Goal: Task Accomplishment & Management: Manage account settings

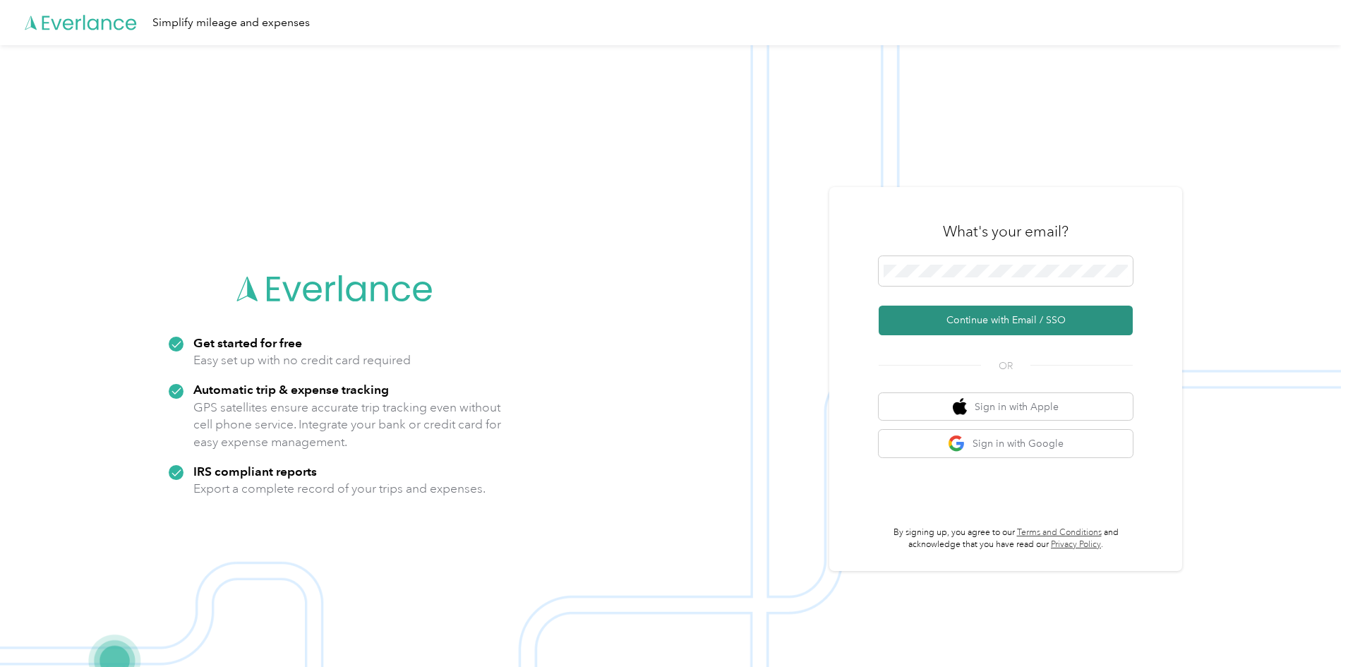
click at [982, 315] on button "Continue with Email / SSO" at bounding box center [1006, 321] width 254 height 30
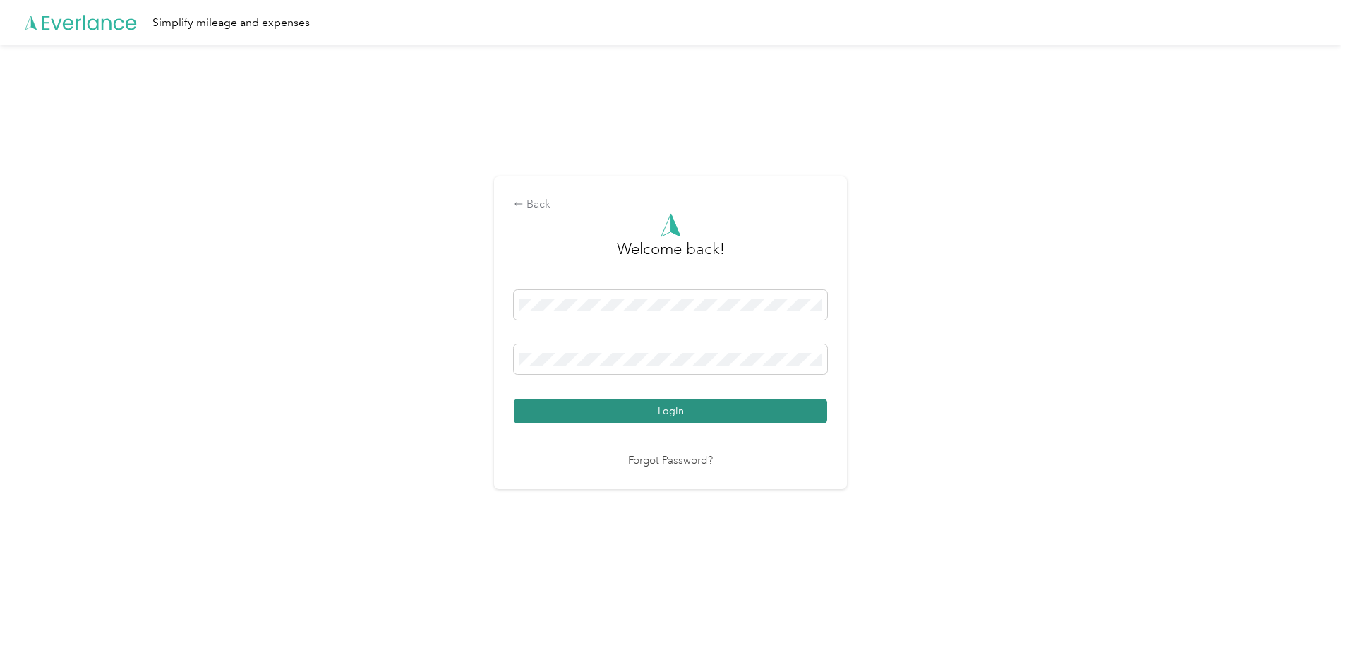
click at [594, 406] on button "Login" at bounding box center [670, 411] width 313 height 25
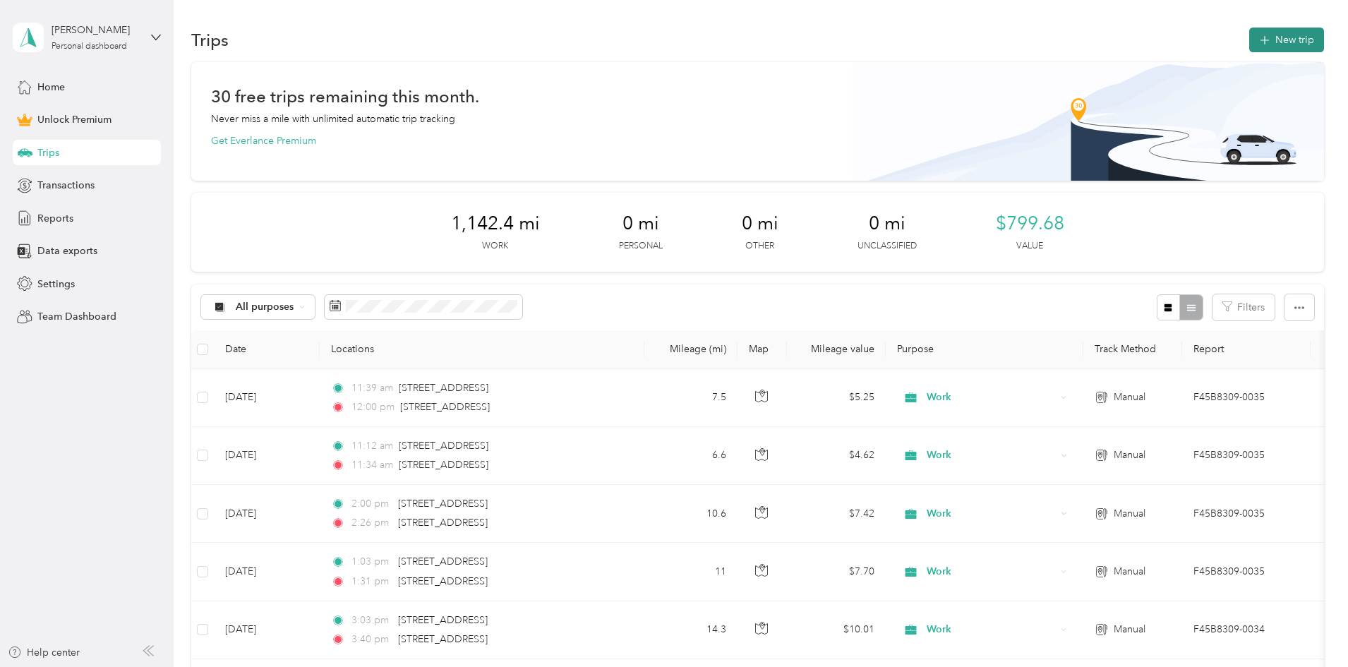
click at [1256, 41] on icon "button" at bounding box center [1264, 40] width 16 height 16
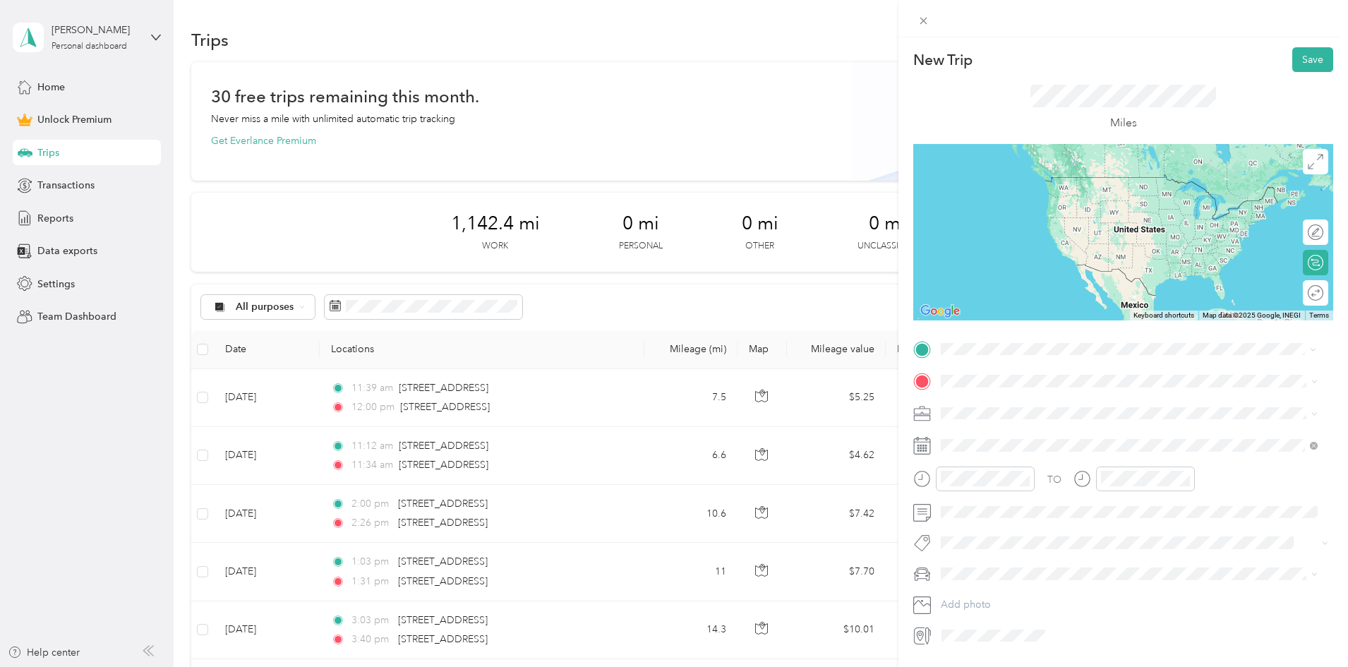
click at [1018, 464] on span "[STREET_ADDRESS][US_STATE]" at bounding box center [1038, 457] width 141 height 13
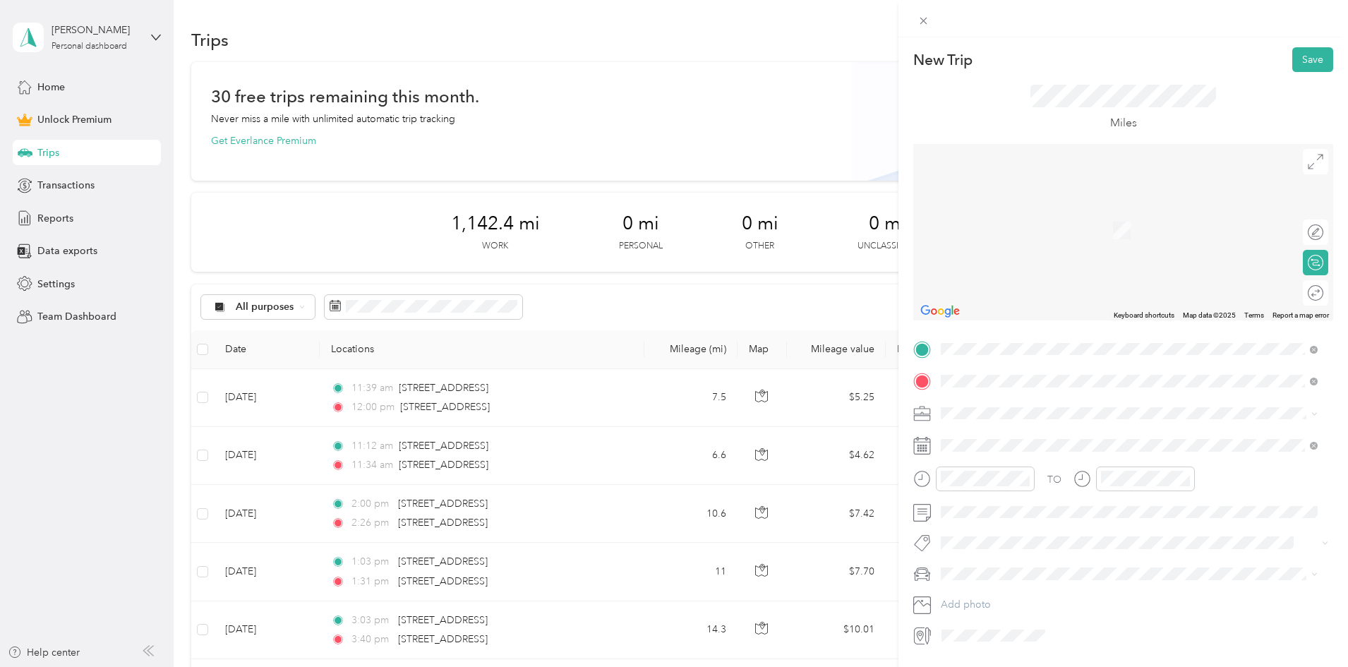
click at [1005, 429] on span "[STREET_ADDRESS][US_STATE]" at bounding box center [1038, 432] width 141 height 13
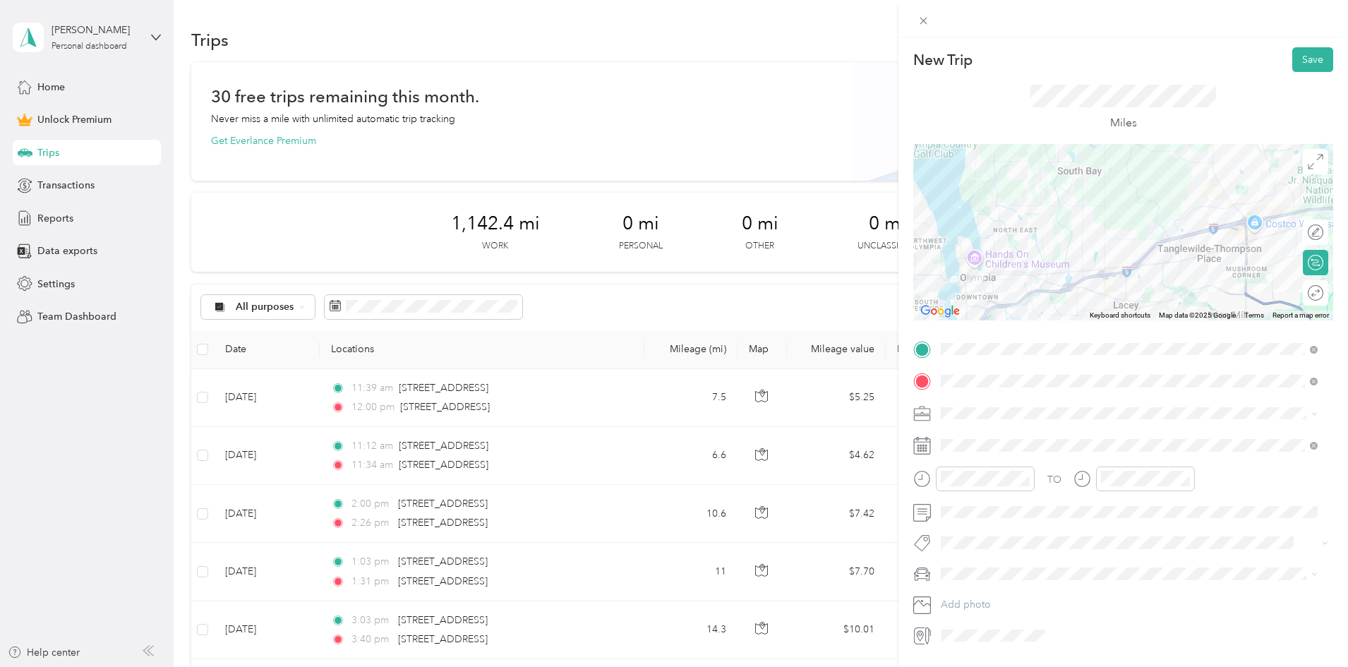
click at [975, 438] on div "Work" at bounding box center [1129, 437] width 367 height 15
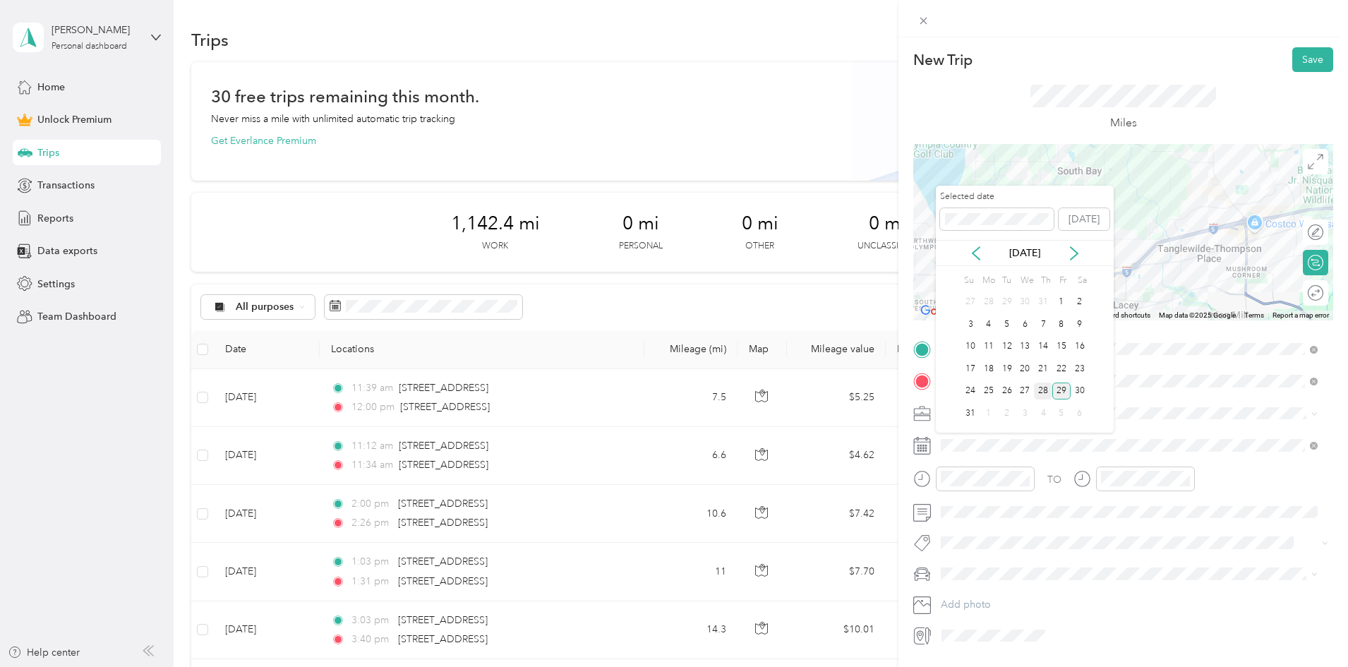
click at [1045, 392] on div "28" at bounding box center [1043, 392] width 18 height 18
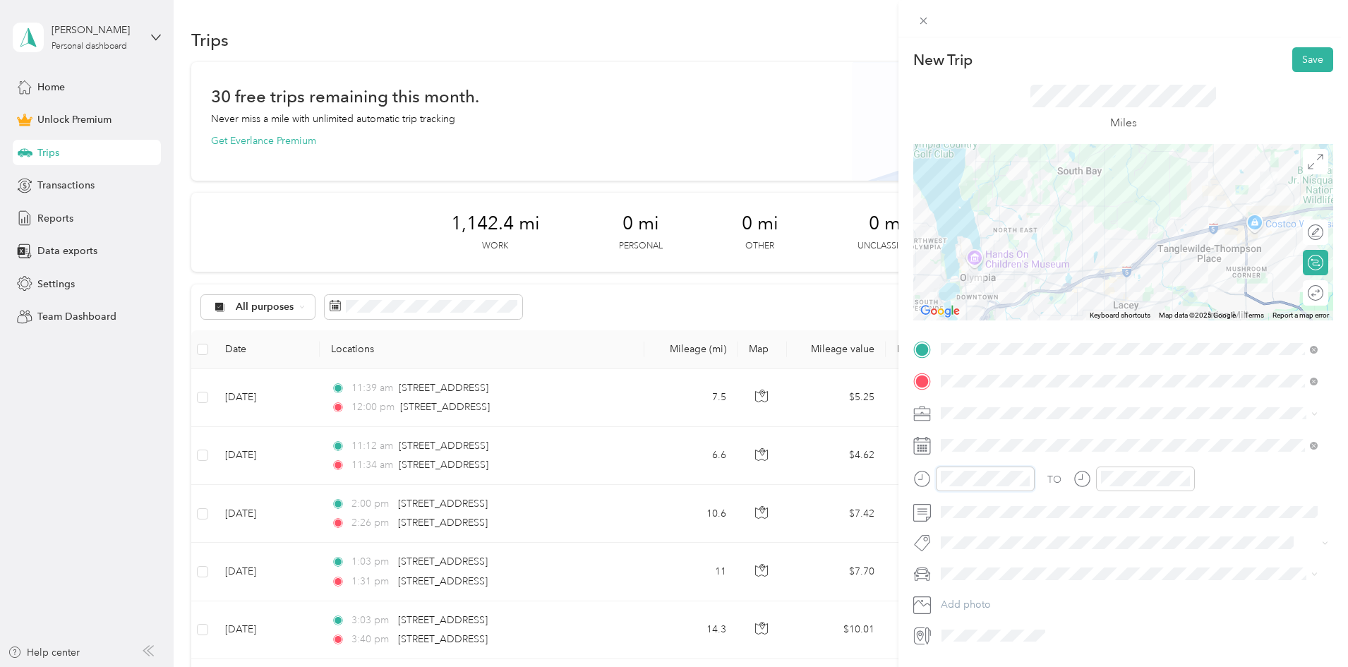
click at [898, 485] on div "New Trip Save This trip cannot be edited because it is either under review, app…" at bounding box center [674, 333] width 1348 height 667
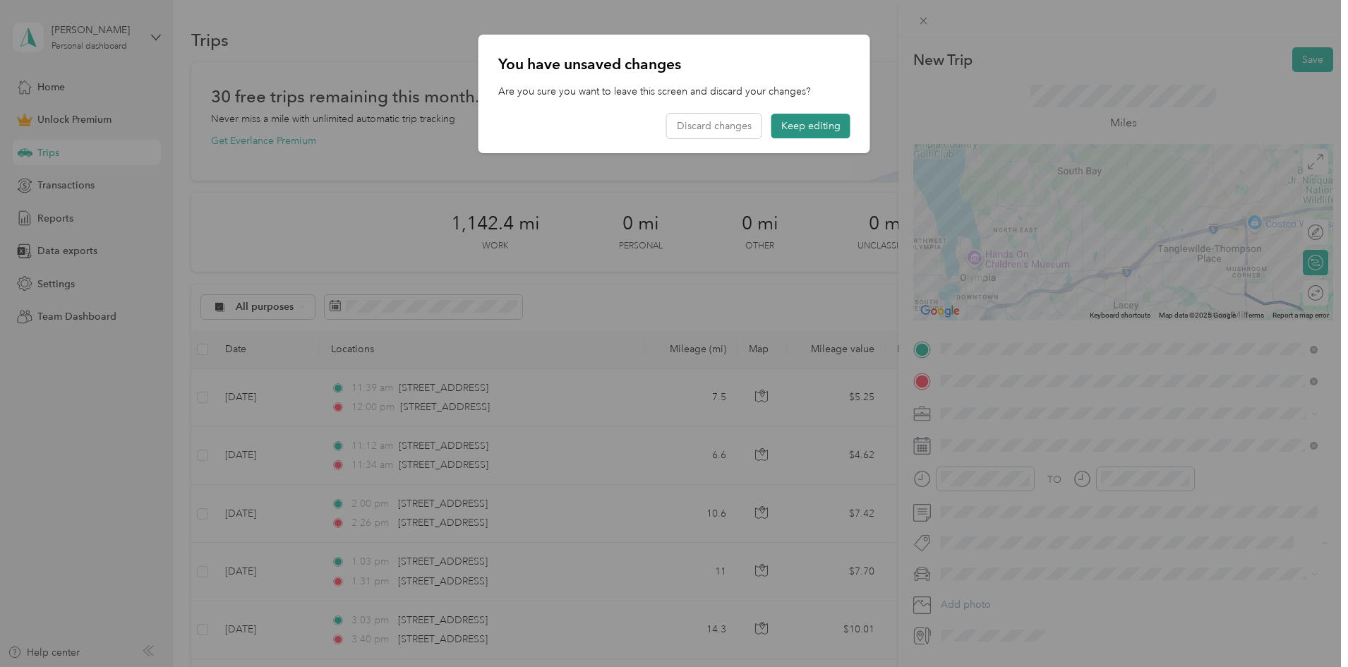
click at [834, 121] on button "Keep editing" at bounding box center [810, 126] width 79 height 25
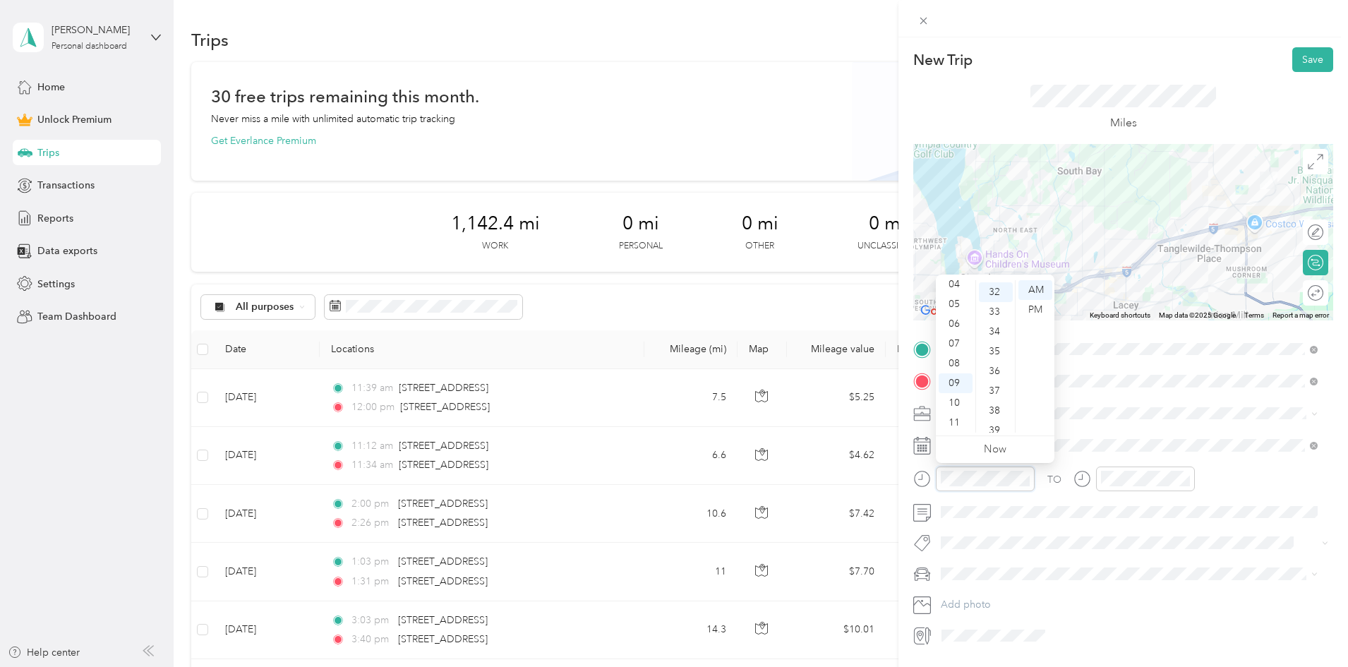
scroll to position [632, 0]
click at [1097, 467] on div at bounding box center [1145, 479] width 99 height 25
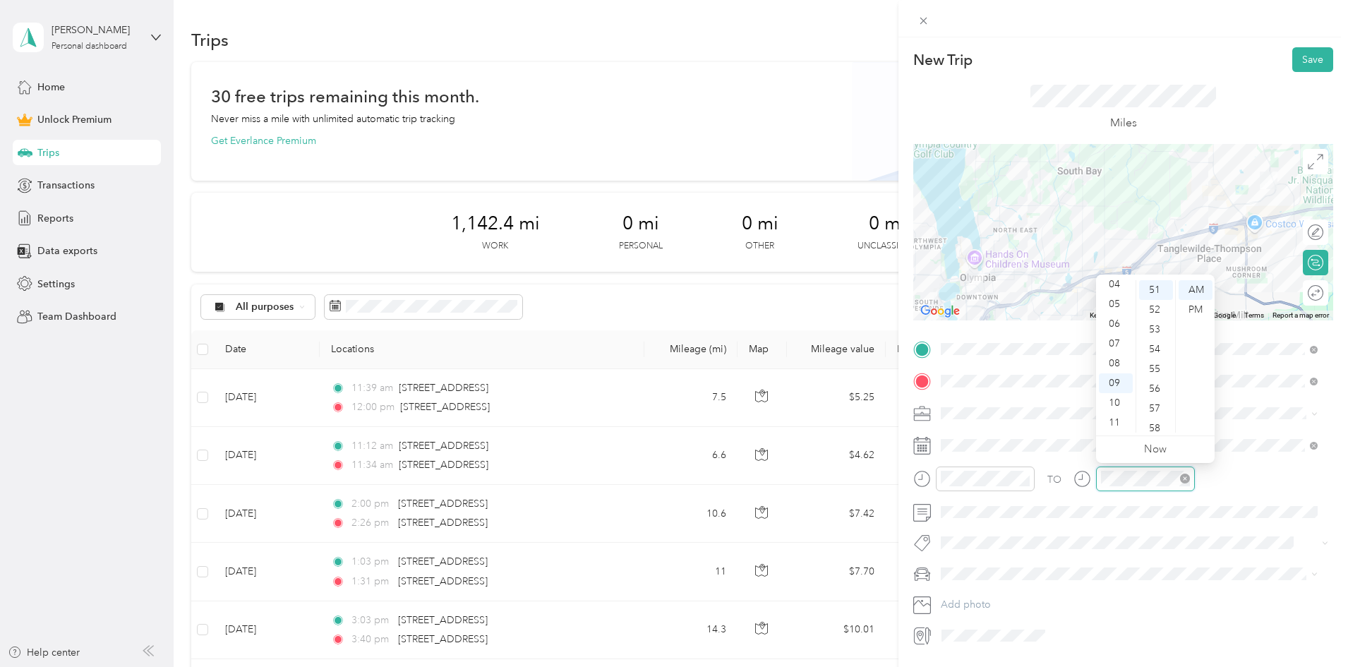
scroll to position [1008, 0]
click at [1233, 486] on div "TO" at bounding box center [1123, 484] width 420 height 35
click at [1302, 72] on div "Miles" at bounding box center [1123, 108] width 420 height 72
click at [1292, 54] on button "Save" at bounding box center [1312, 59] width 41 height 25
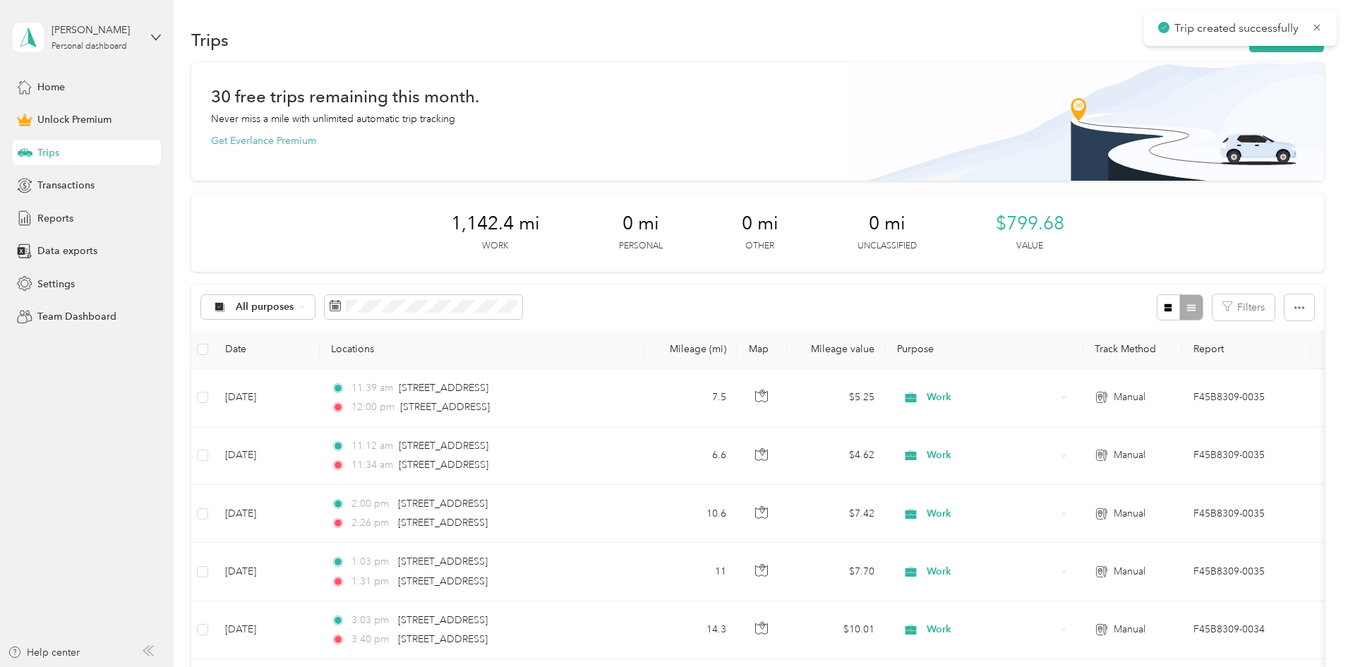
click at [1192, 54] on div "Trips New trip" at bounding box center [757, 40] width 1133 height 30
click at [1188, 44] on div "Trip created successfully" at bounding box center [1240, 28] width 193 height 35
click at [1249, 49] on button "New trip" at bounding box center [1286, 40] width 75 height 25
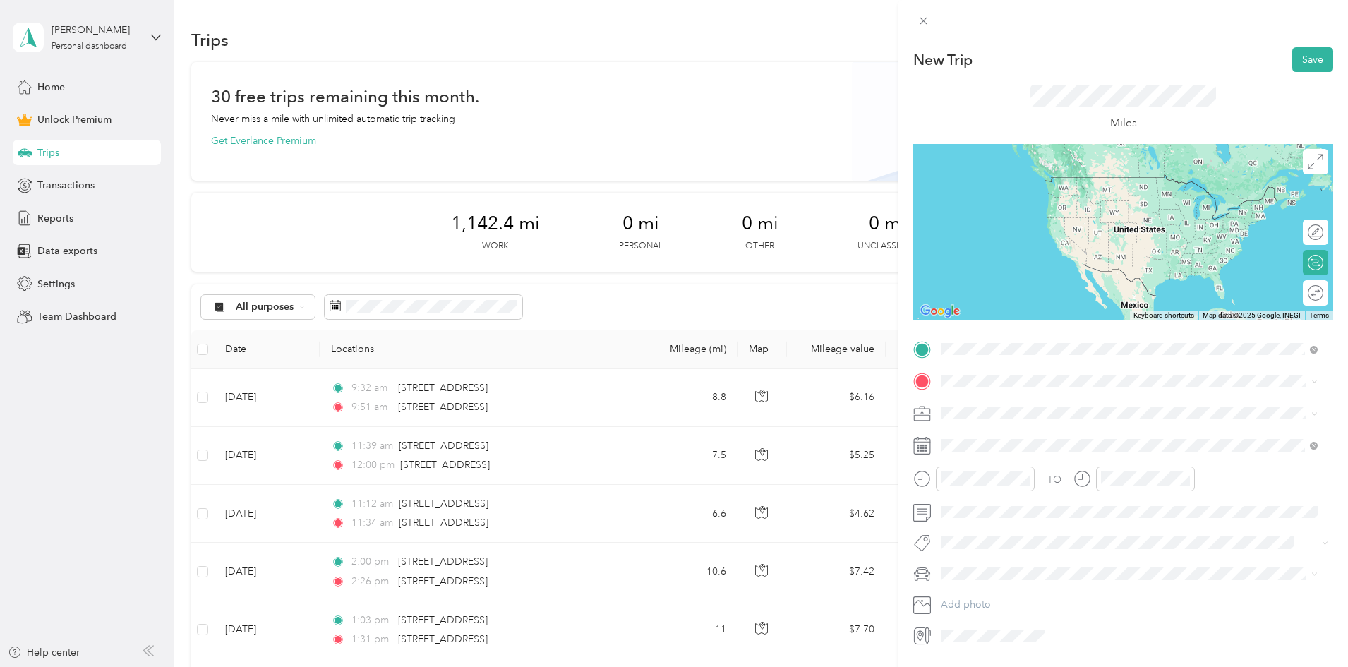
click at [1031, 407] on span "[STREET_ADDRESS][US_STATE]" at bounding box center [1038, 400] width 141 height 13
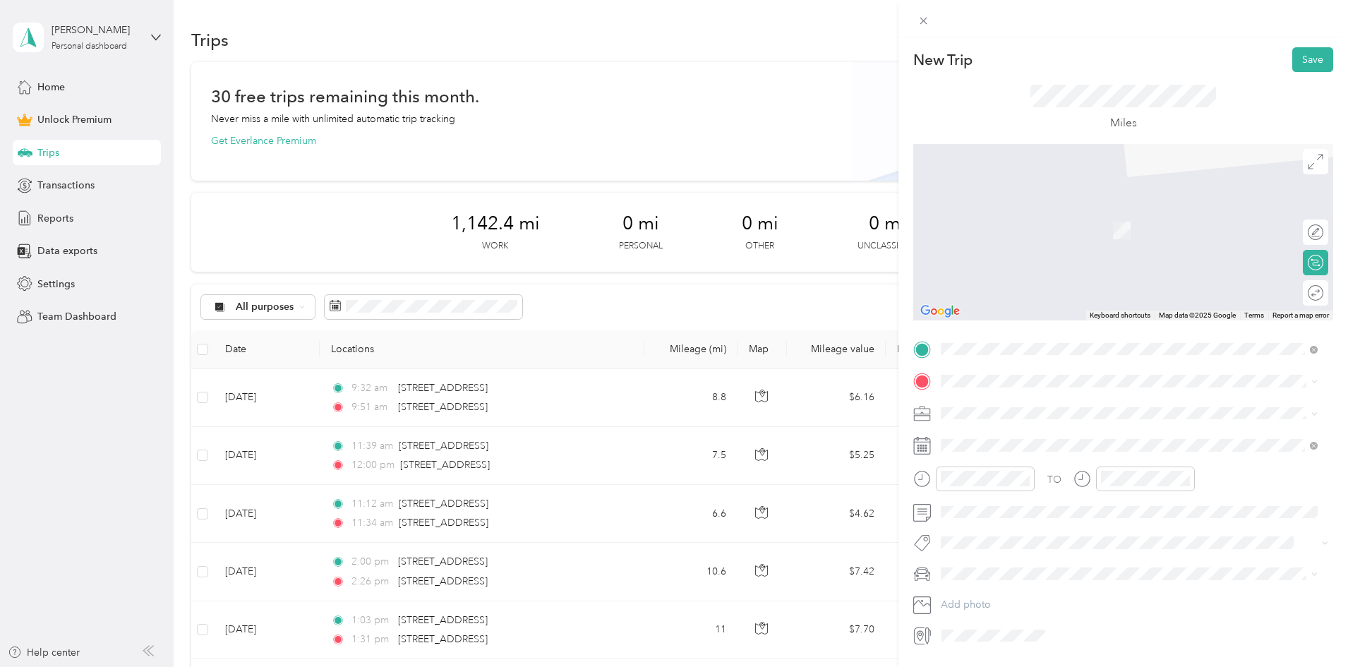
click at [996, 464] on span "[STREET_ADDRESS][US_STATE]" at bounding box center [1038, 458] width 141 height 13
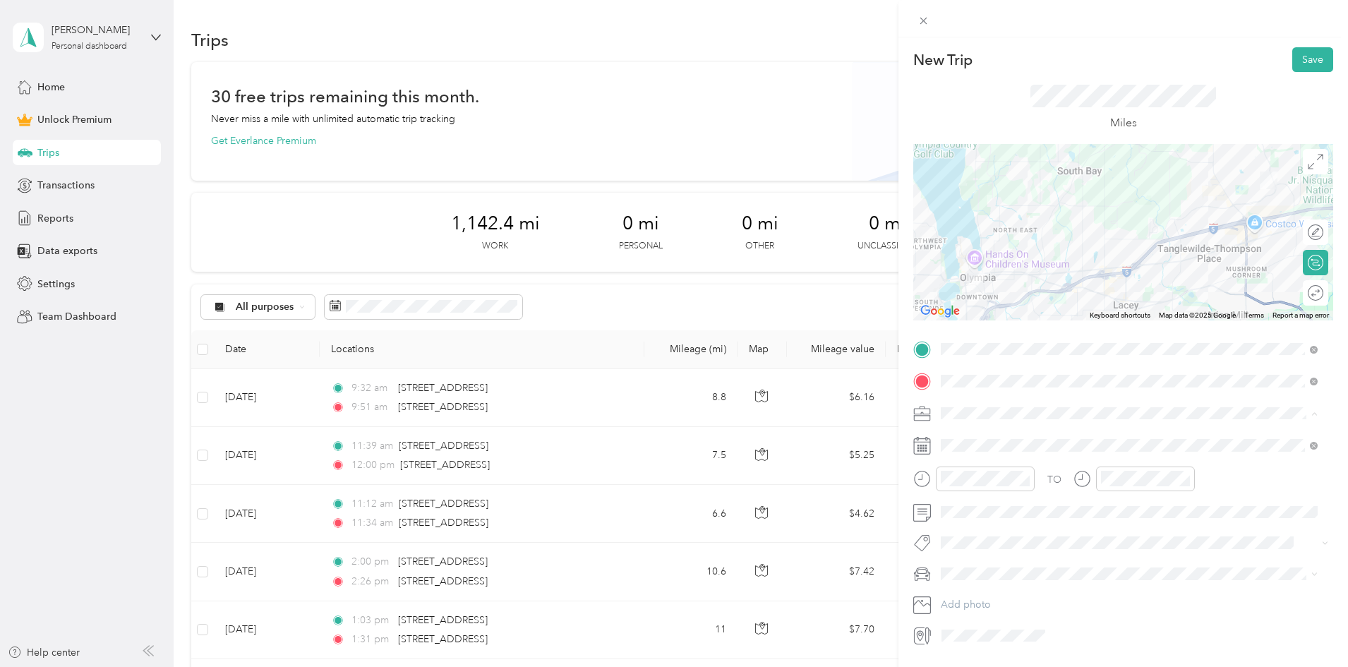
click at [978, 439] on div "Work" at bounding box center [1129, 438] width 367 height 15
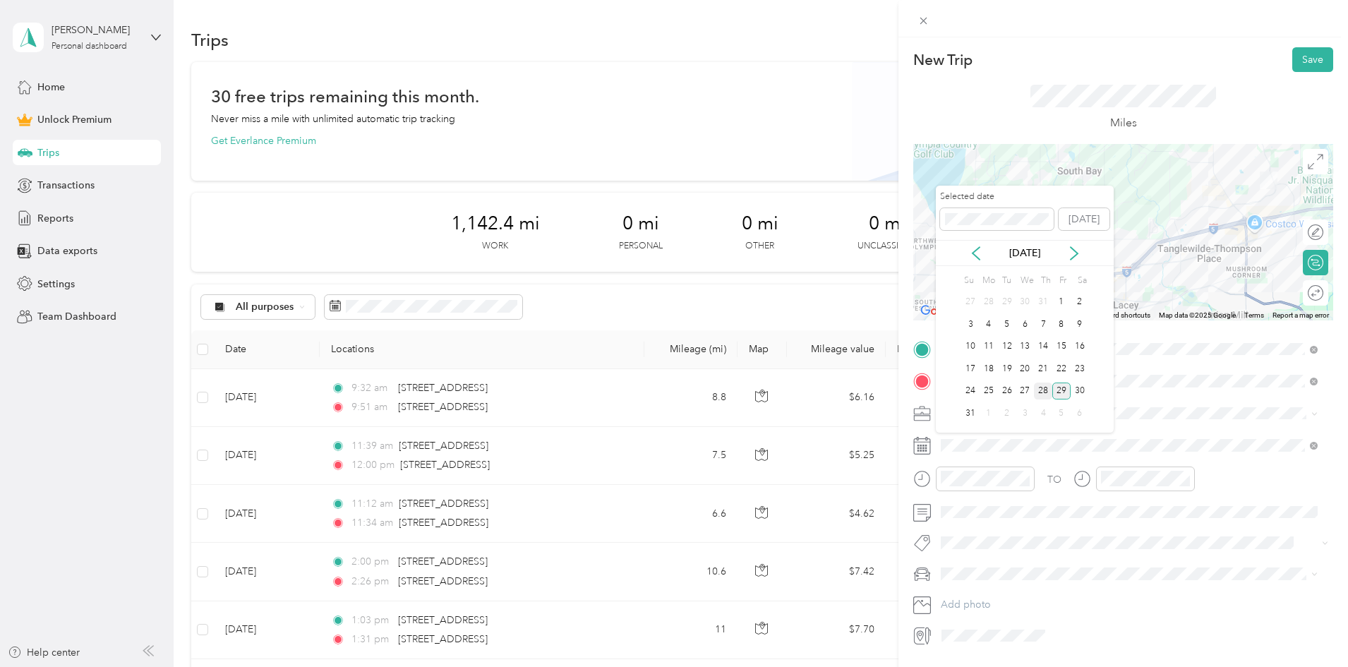
click at [1049, 390] on div "28" at bounding box center [1043, 392] width 18 height 18
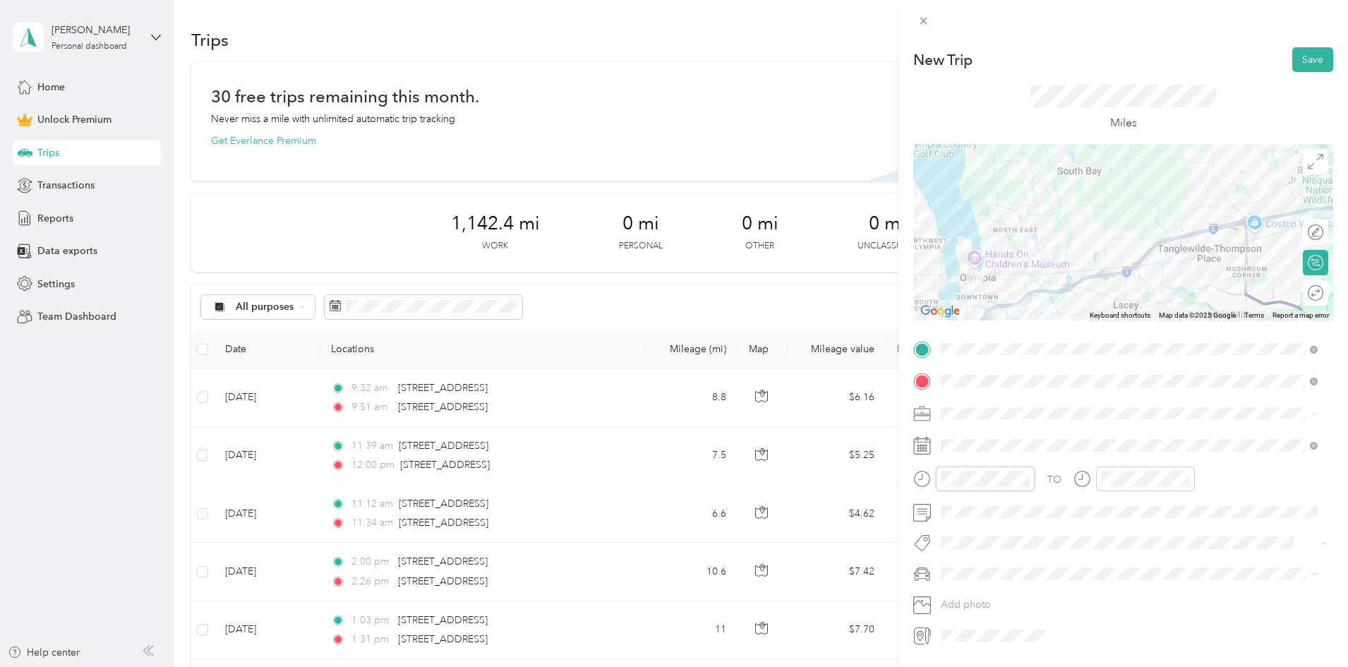
click at [912, 479] on form "New Trip Save This trip cannot be edited because it is either under review, app…" at bounding box center [1123, 346] width 450 height 599
click at [1087, 473] on div at bounding box center [1133, 479] width 121 height 25
click at [1251, 481] on div "TO" at bounding box center [1123, 484] width 420 height 35
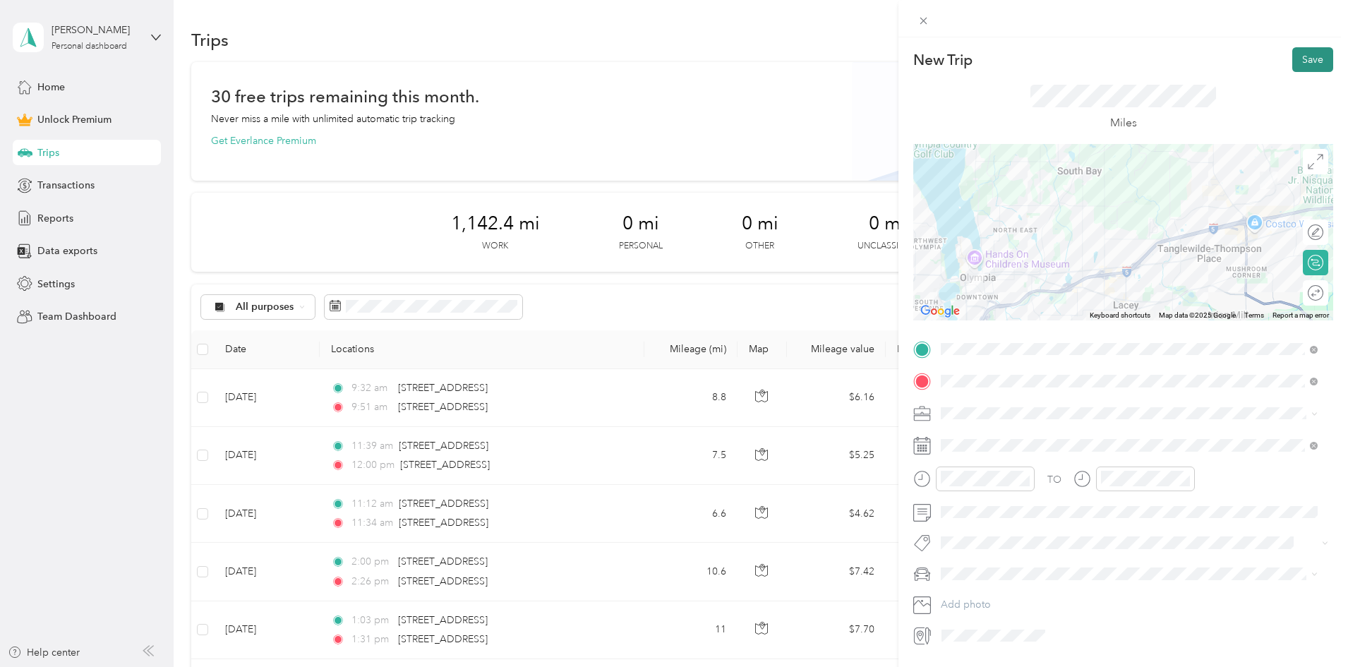
click at [1301, 65] on button "Save" at bounding box center [1312, 59] width 41 height 25
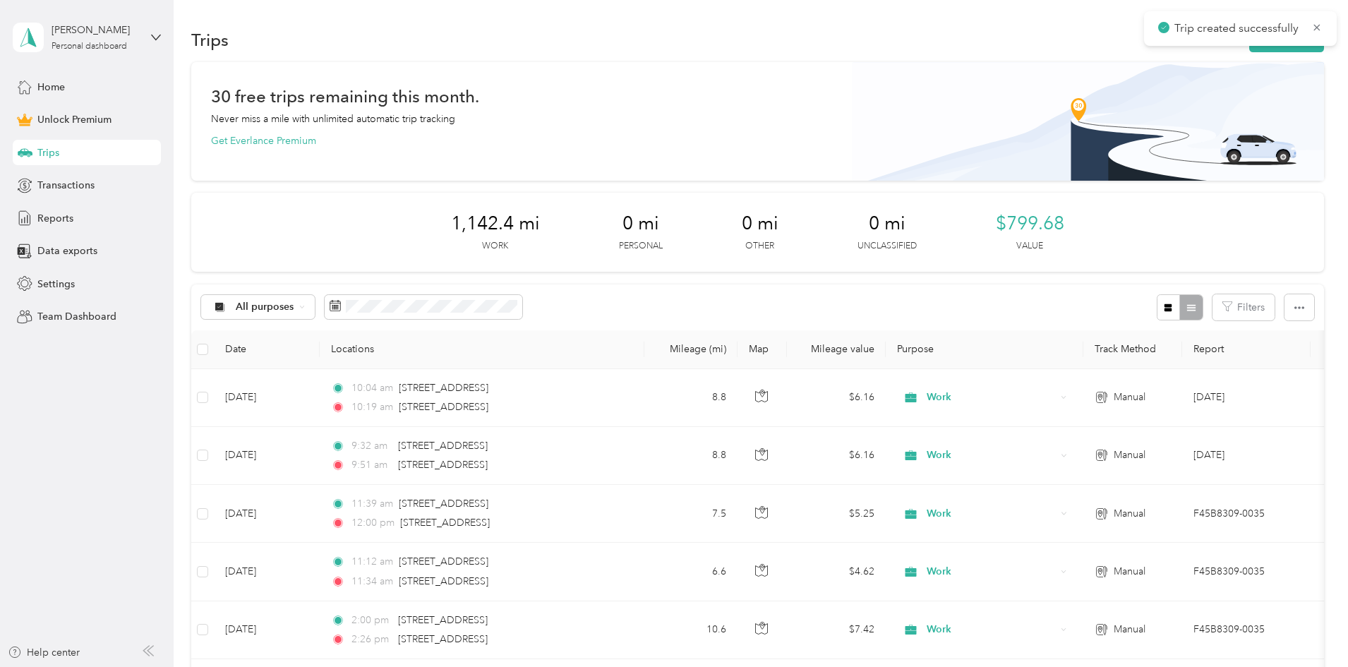
click at [1193, 40] on div "Trip created successfully" at bounding box center [1240, 28] width 193 height 35
click at [1249, 48] on button "New trip" at bounding box center [1286, 40] width 75 height 25
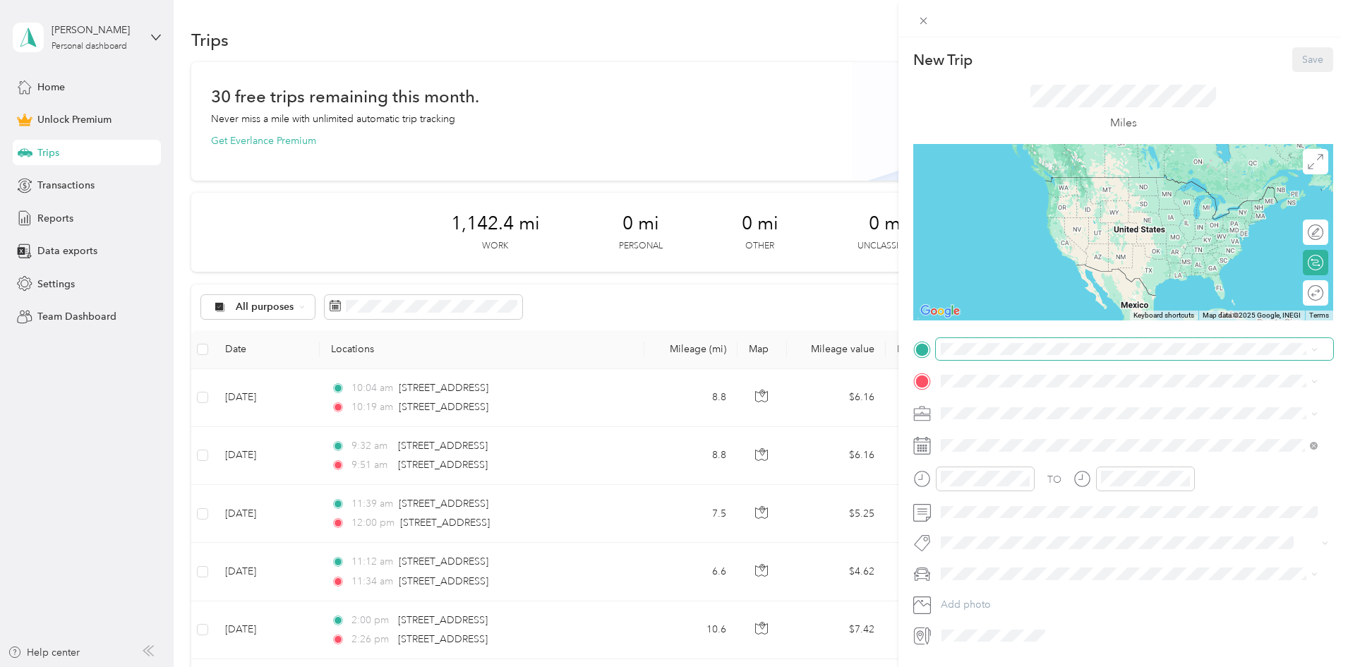
click at [1009, 359] on span at bounding box center [1134, 349] width 397 height 23
click at [1014, 398] on span "[STREET_ADDRESS][US_STATE]" at bounding box center [1038, 400] width 141 height 13
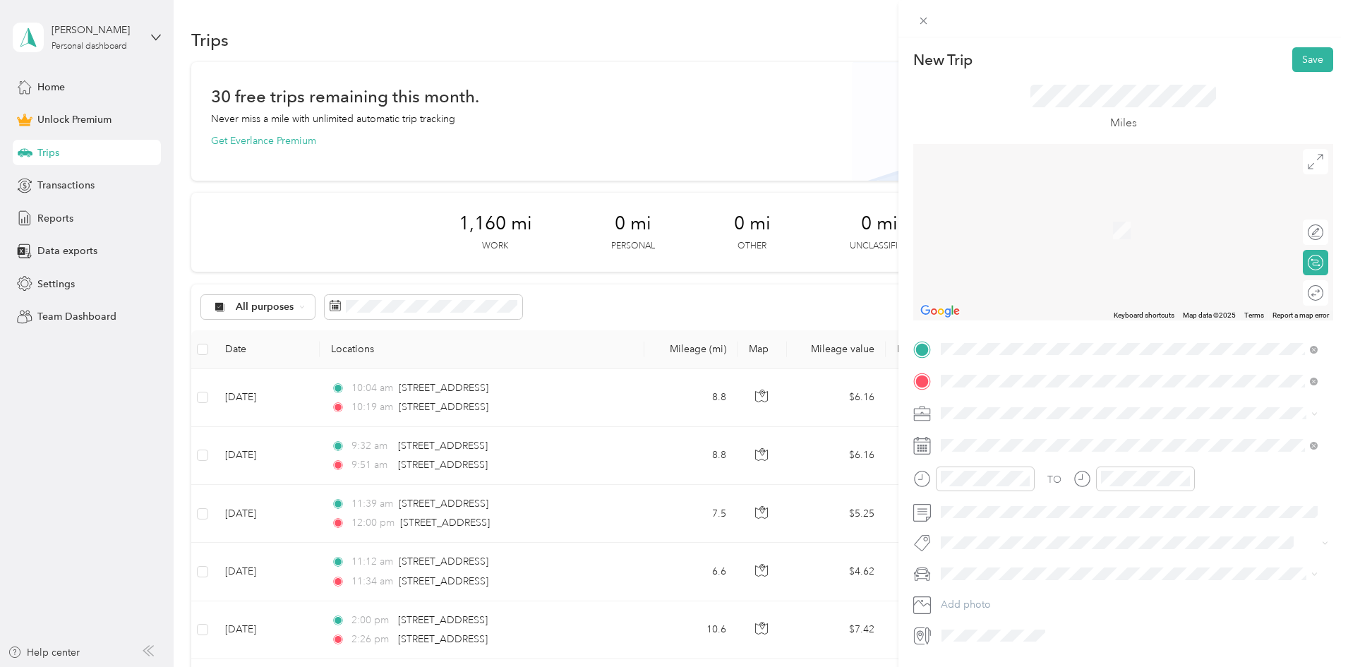
click at [1023, 421] on li "[STREET_ADDRESS][PERSON_NAME][US_STATE]" at bounding box center [1129, 433] width 387 height 29
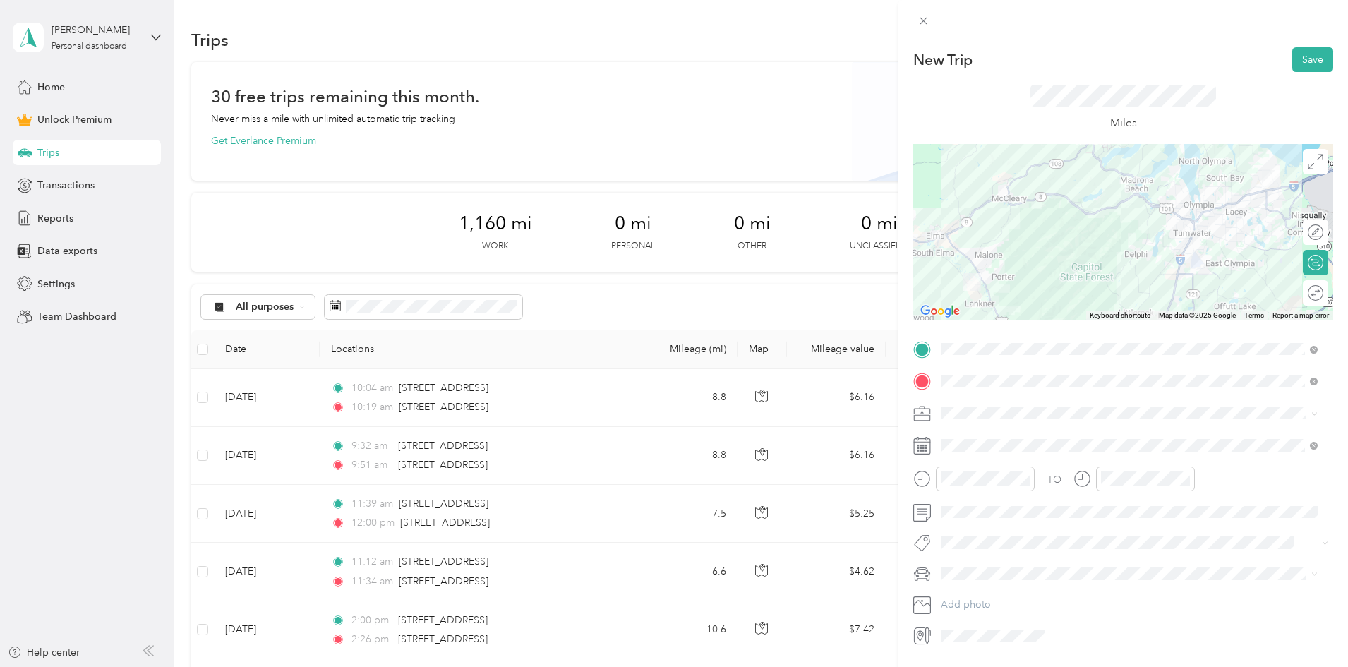
click at [1013, 406] on span at bounding box center [1134, 413] width 397 height 23
click at [973, 444] on li "Work" at bounding box center [1129, 438] width 387 height 25
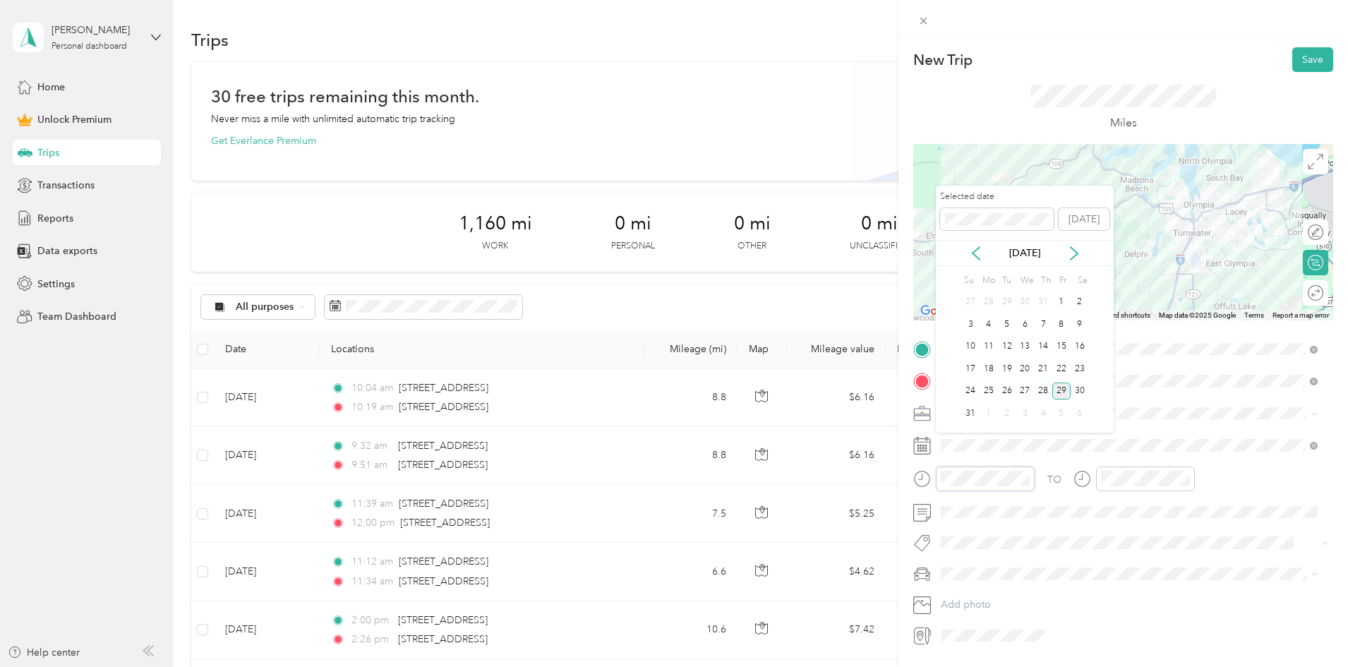
click at [932, 481] on div at bounding box center [973, 479] width 121 height 25
click at [1090, 474] on div at bounding box center [1133, 479] width 121 height 25
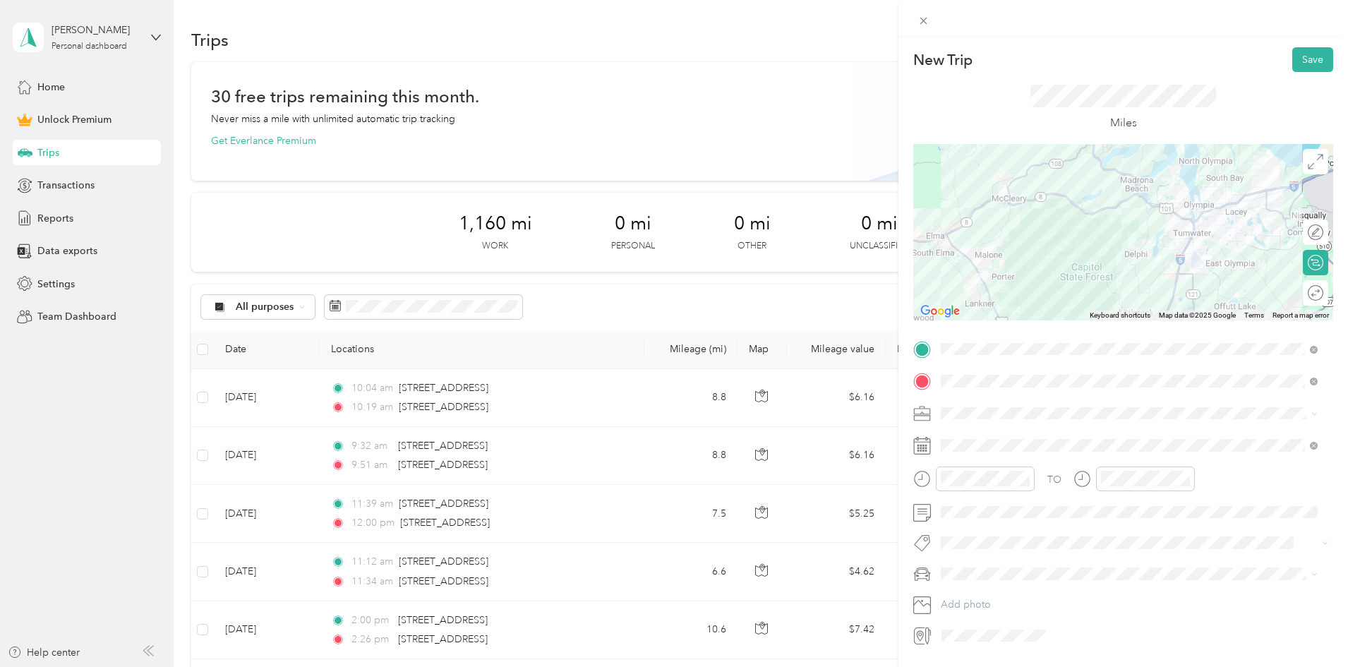
click at [1229, 484] on div "TO" at bounding box center [1123, 484] width 420 height 35
click at [1073, 473] on div at bounding box center [1133, 479] width 121 height 25
click at [1296, 60] on button "Save" at bounding box center [1312, 59] width 41 height 25
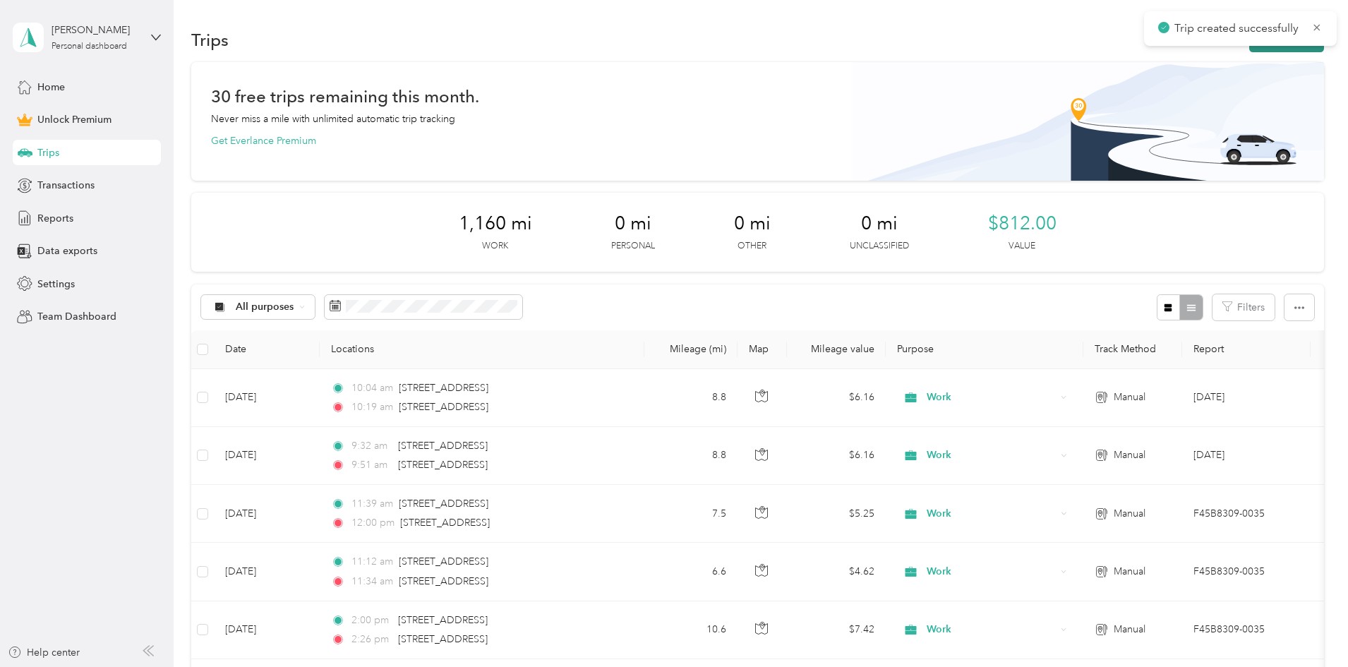
click at [1249, 51] on button "New trip" at bounding box center [1286, 40] width 75 height 25
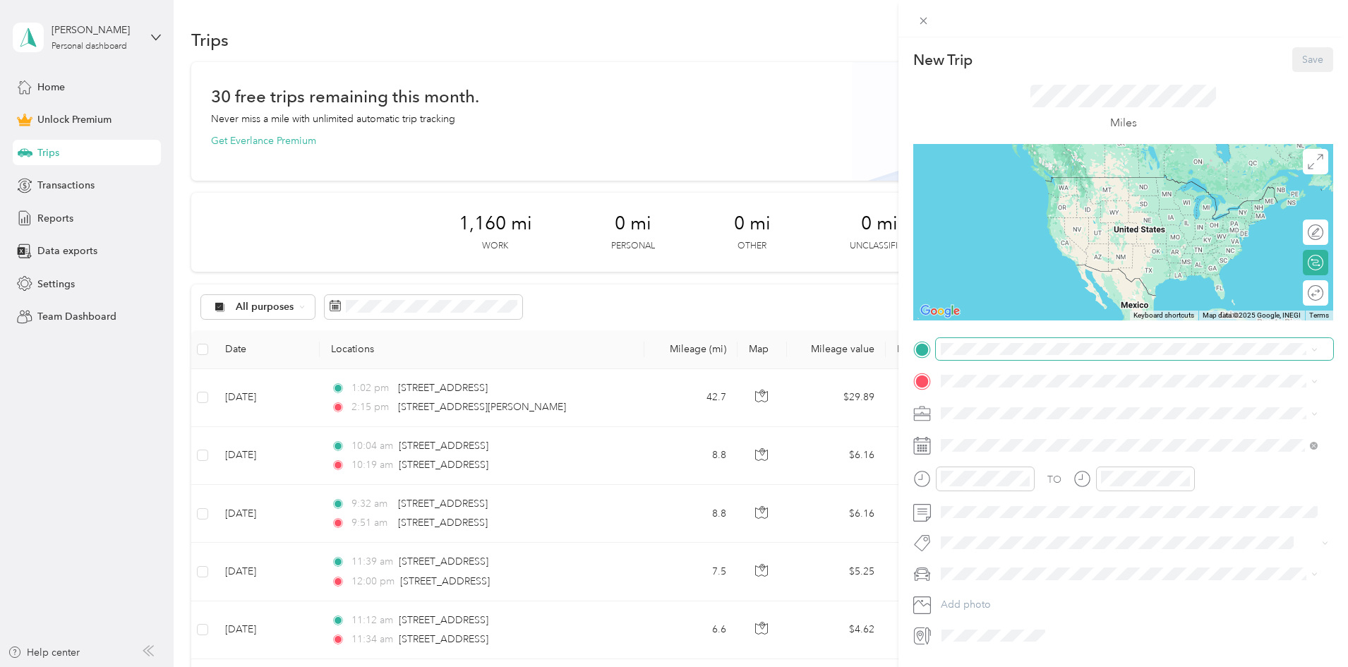
click at [1104, 355] on span at bounding box center [1134, 349] width 397 height 23
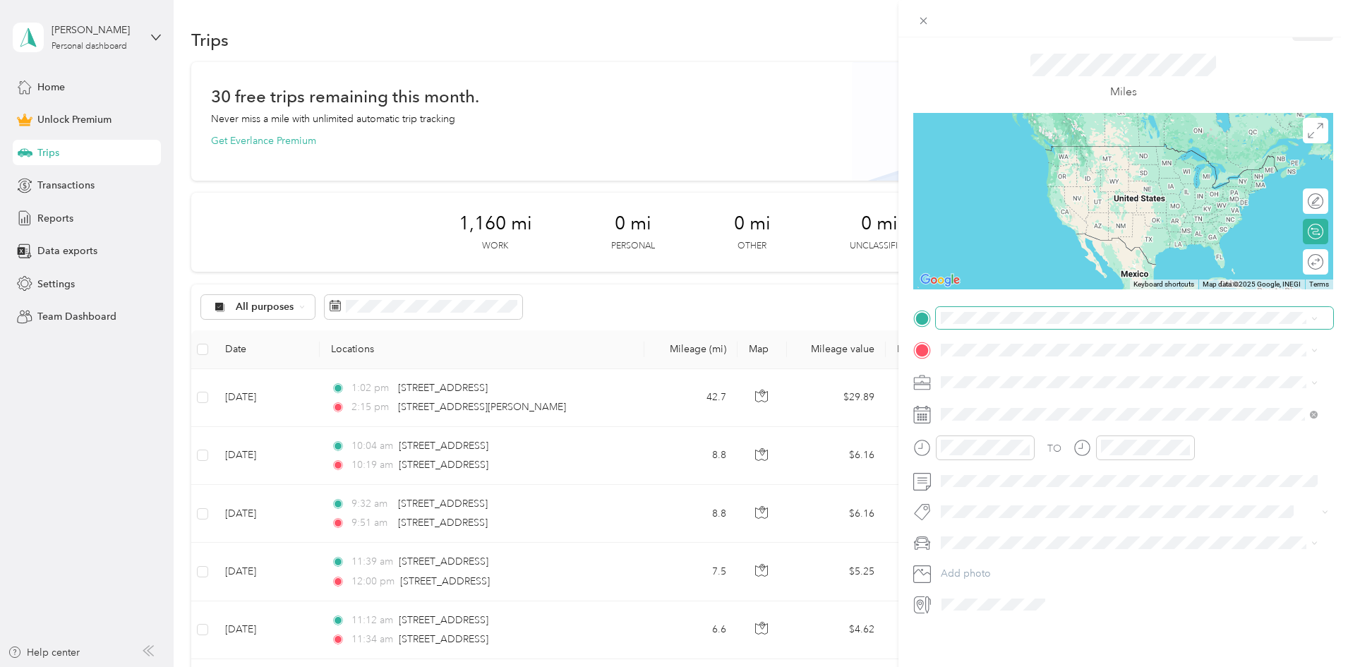
scroll to position [42, 0]
click at [1016, 361] on span "[STREET_ADDRESS][PERSON_NAME][US_STATE]" at bounding box center [1077, 358] width 219 height 13
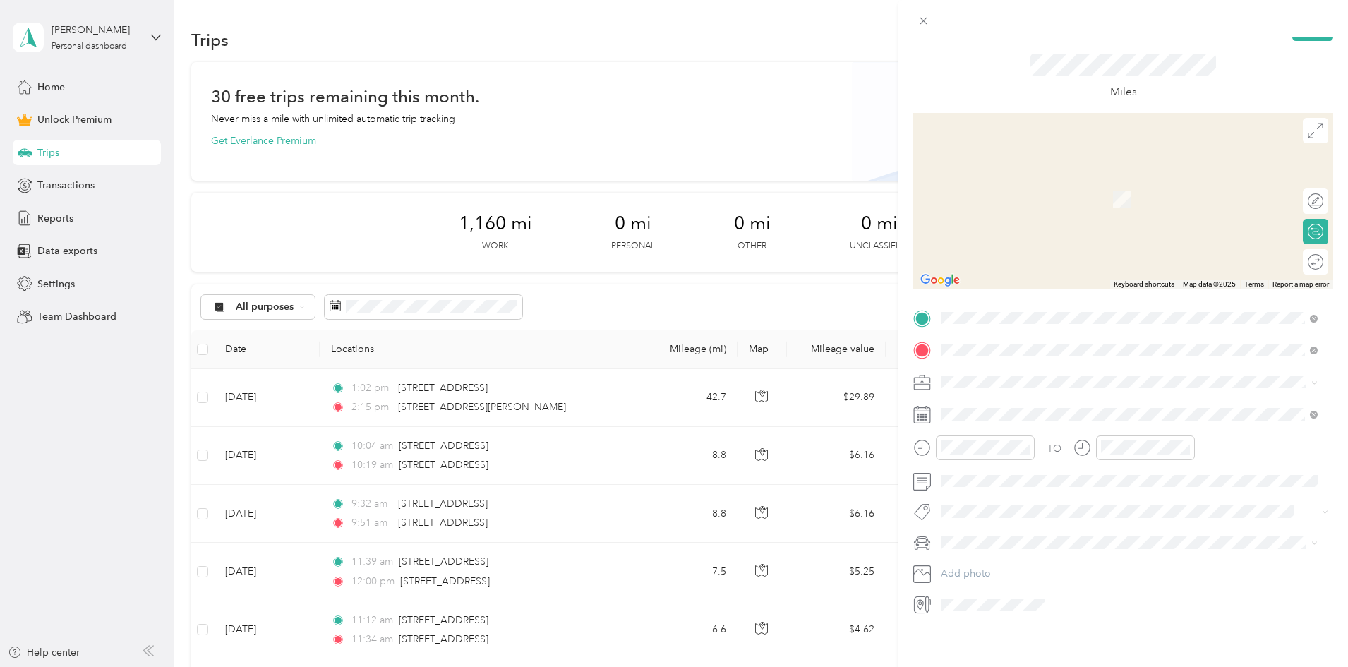
click at [1013, 455] on span "[STREET_ADDRESS][US_STATE]" at bounding box center [1038, 448] width 141 height 13
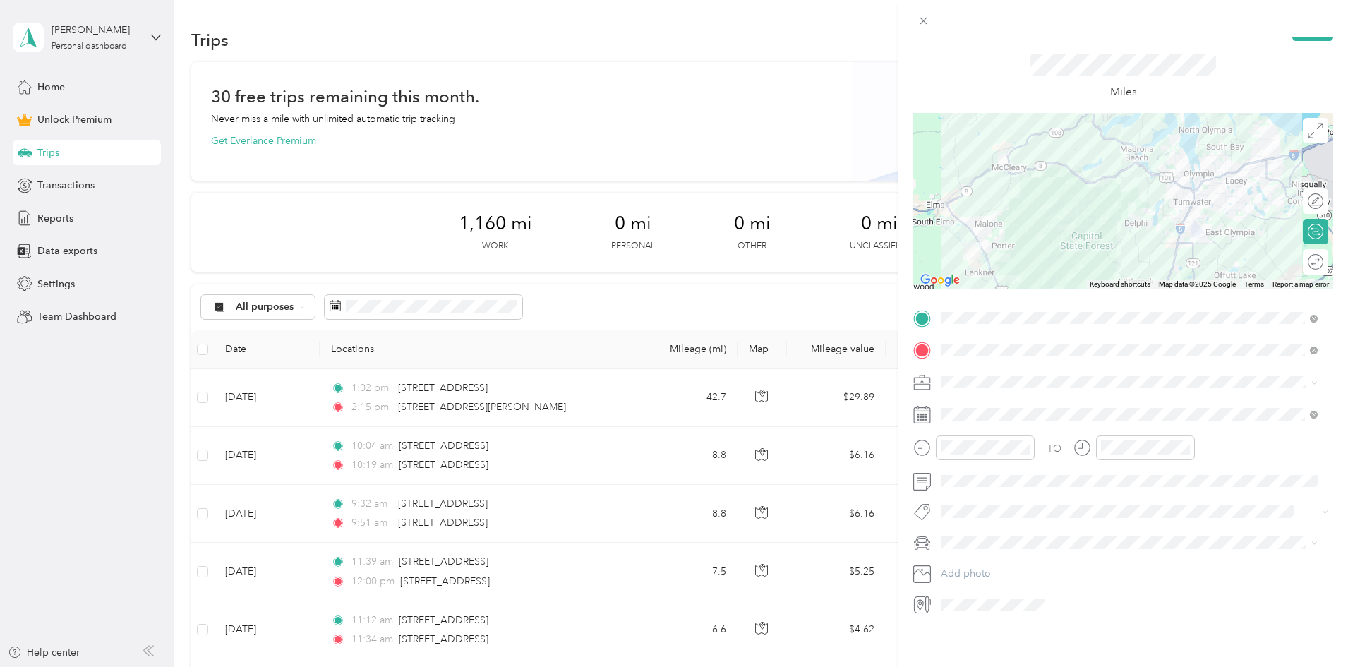
click at [989, 380] on span at bounding box center [1134, 382] width 397 height 23
click at [975, 394] on div "Work" at bounding box center [1129, 396] width 367 height 15
click at [914, 438] on div at bounding box center [973, 447] width 121 height 25
click at [1096, 435] on div at bounding box center [1145, 447] width 99 height 25
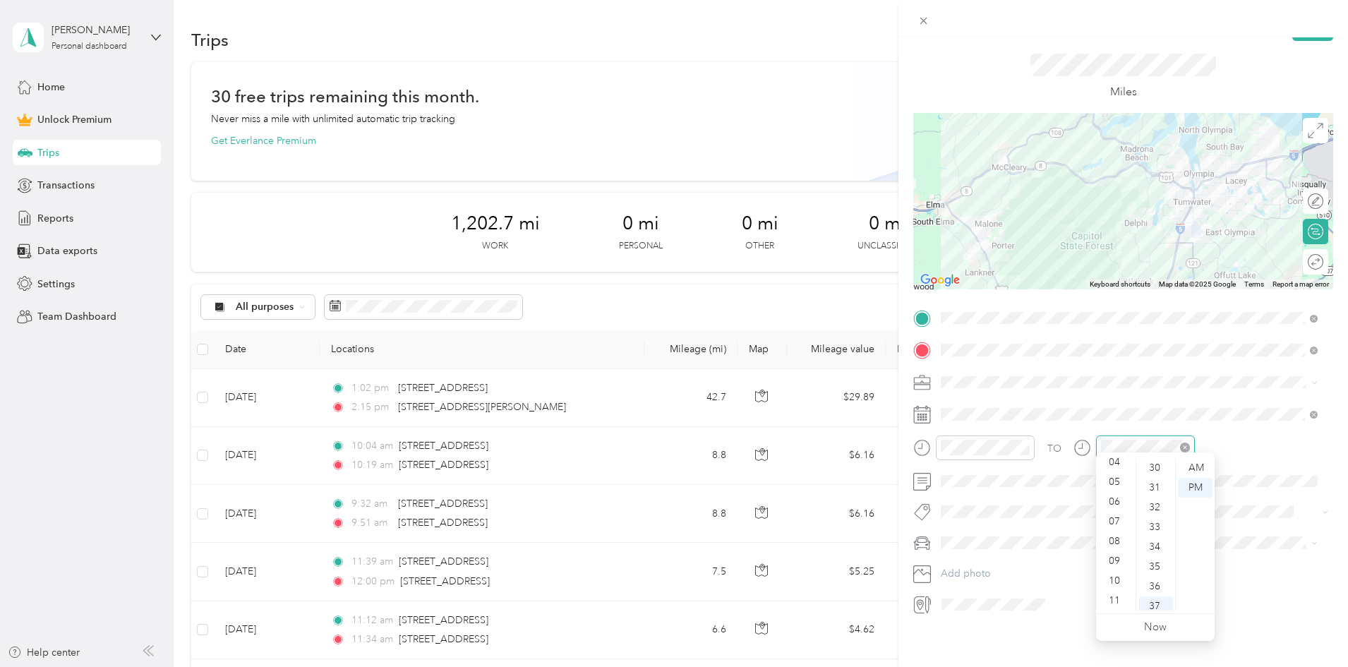
scroll to position [731, 0]
click at [1292, 445] on div "TO" at bounding box center [1123, 452] width 420 height 35
click at [1275, 452] on div "TO" at bounding box center [1123, 452] width 420 height 35
drag, startPoint x: 1298, startPoint y: 411, endPoint x: 1285, endPoint y: 449, distance: 40.2
click at [1285, 449] on div "TO Add photo" at bounding box center [1123, 461] width 420 height 309
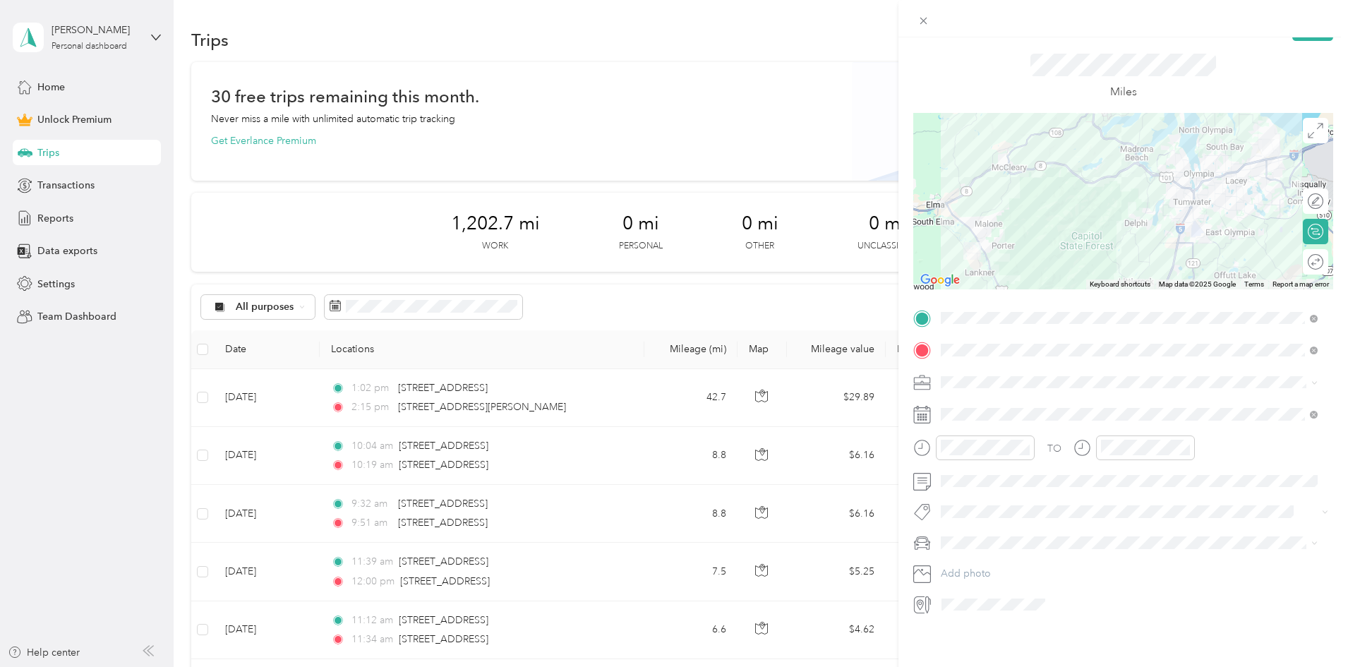
click at [1289, 447] on div "TO" at bounding box center [1123, 452] width 420 height 35
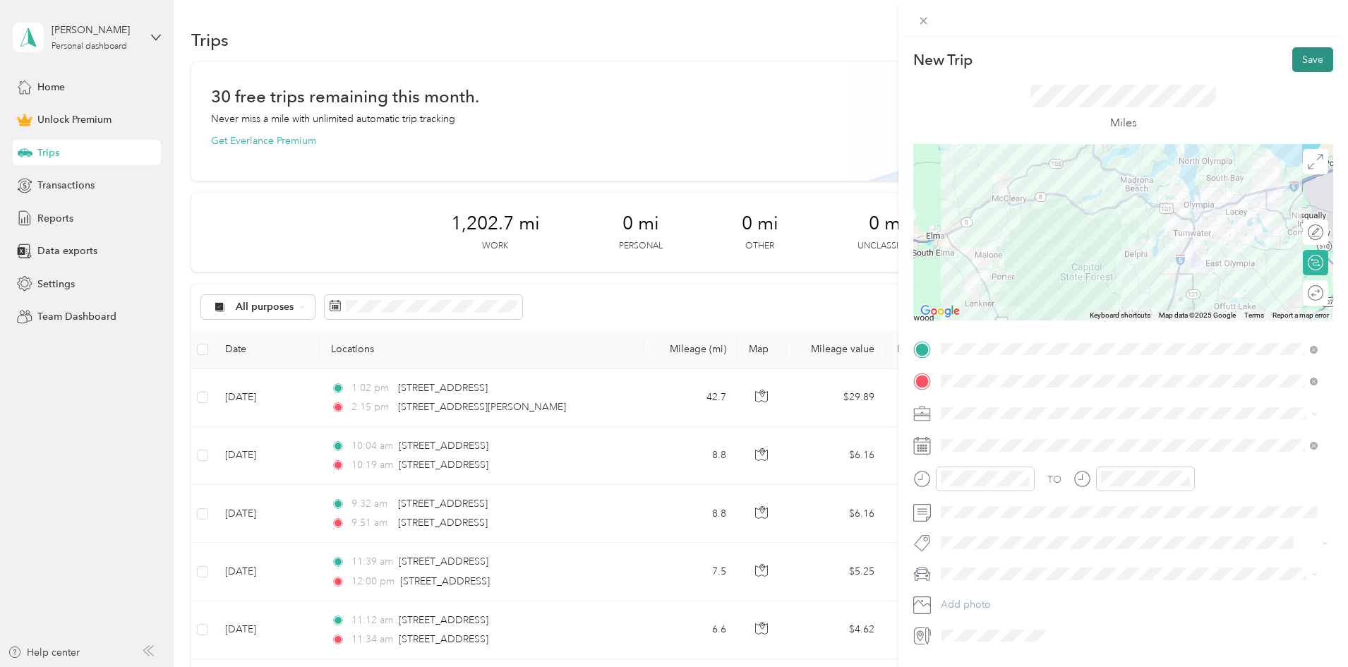
click at [1315, 59] on button "Save" at bounding box center [1312, 59] width 41 height 25
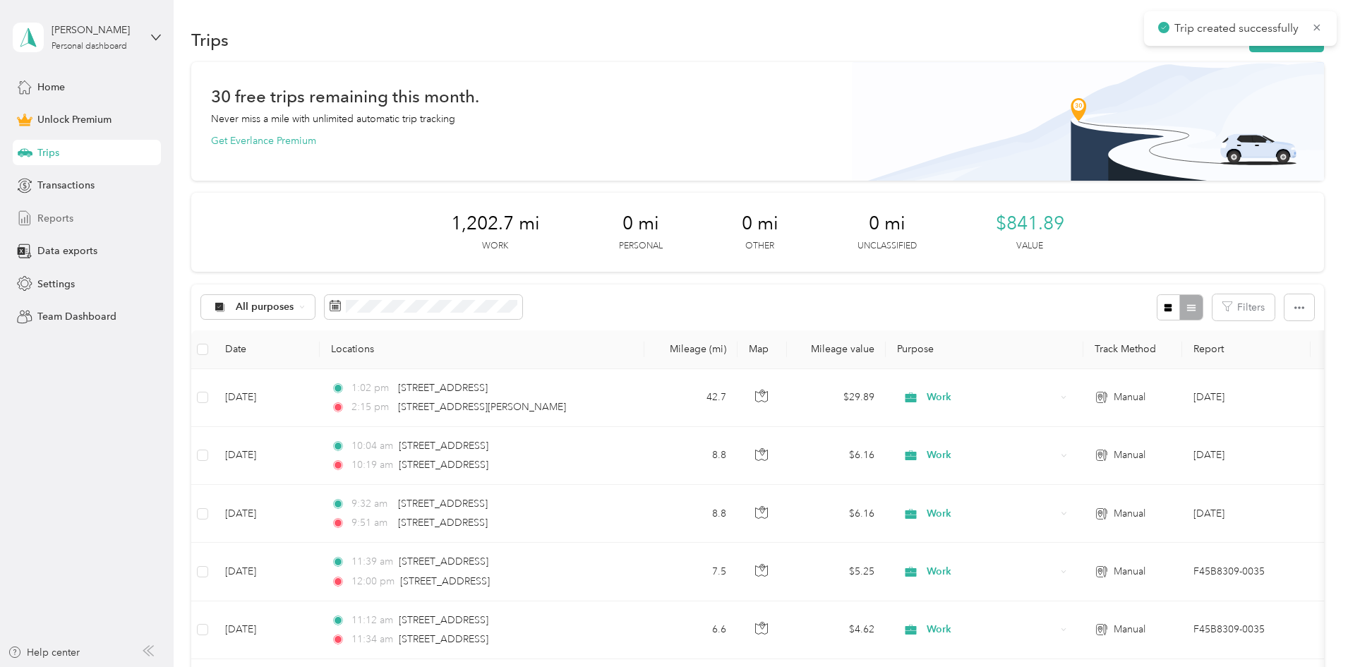
click at [71, 218] on span "Reports" at bounding box center [55, 218] width 36 height 15
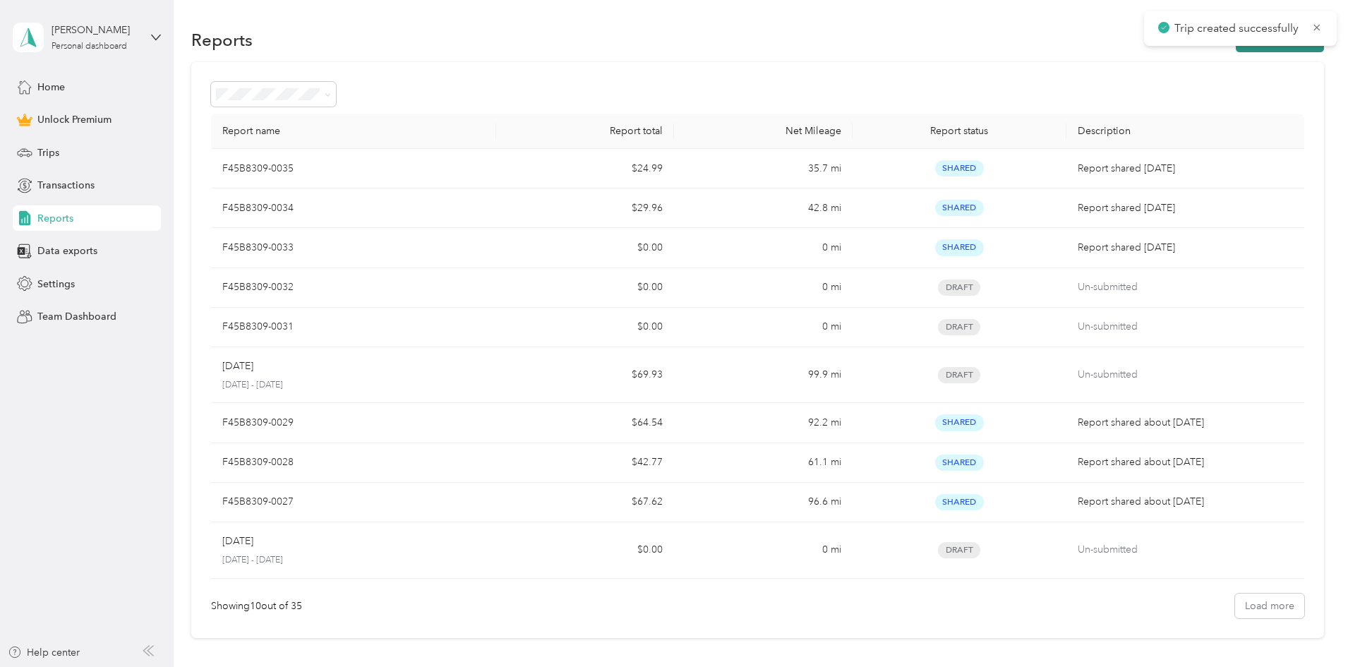
click at [1236, 42] on button "New Report" at bounding box center [1280, 40] width 88 height 25
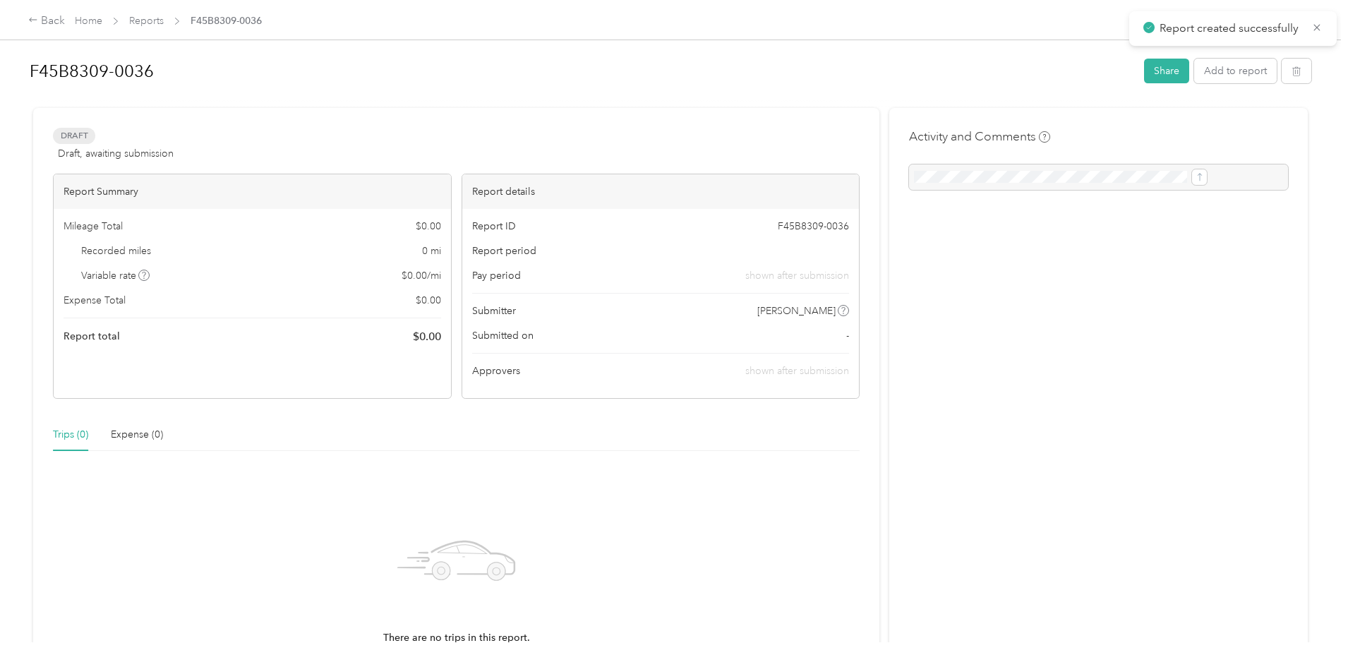
click at [491, 552] on icon at bounding box center [456, 561] width 119 height 119
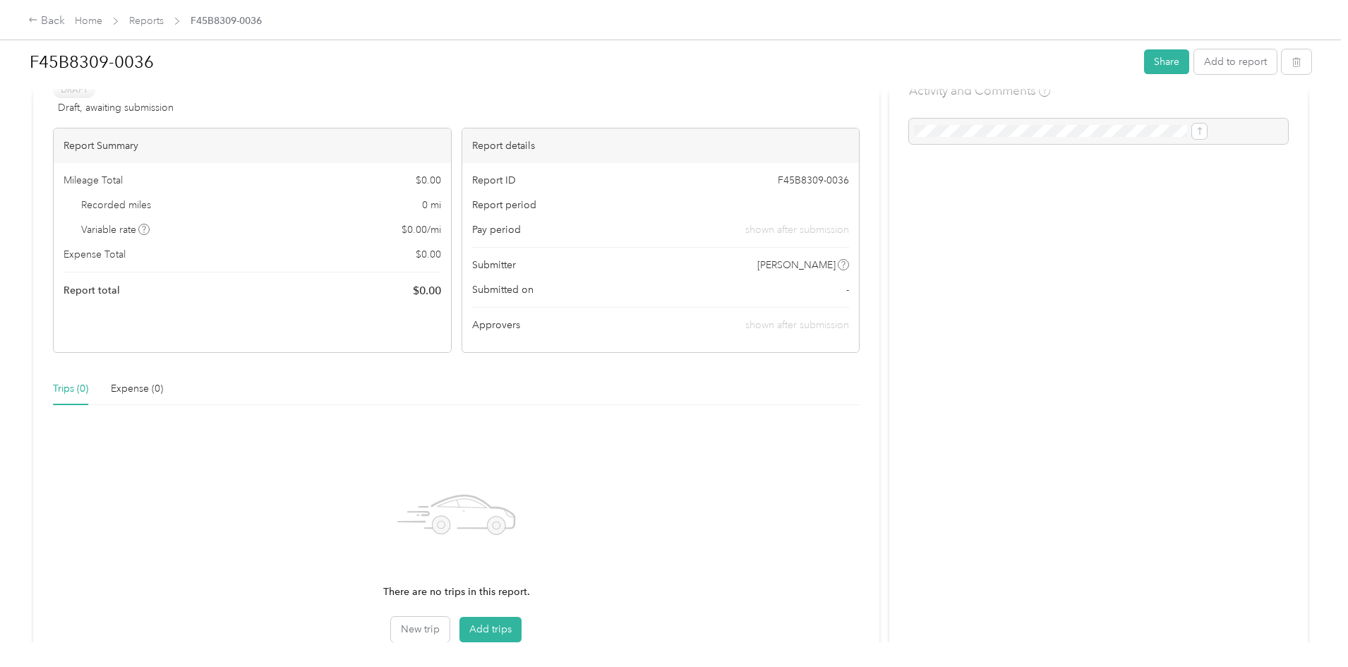
scroll to position [85, 0]
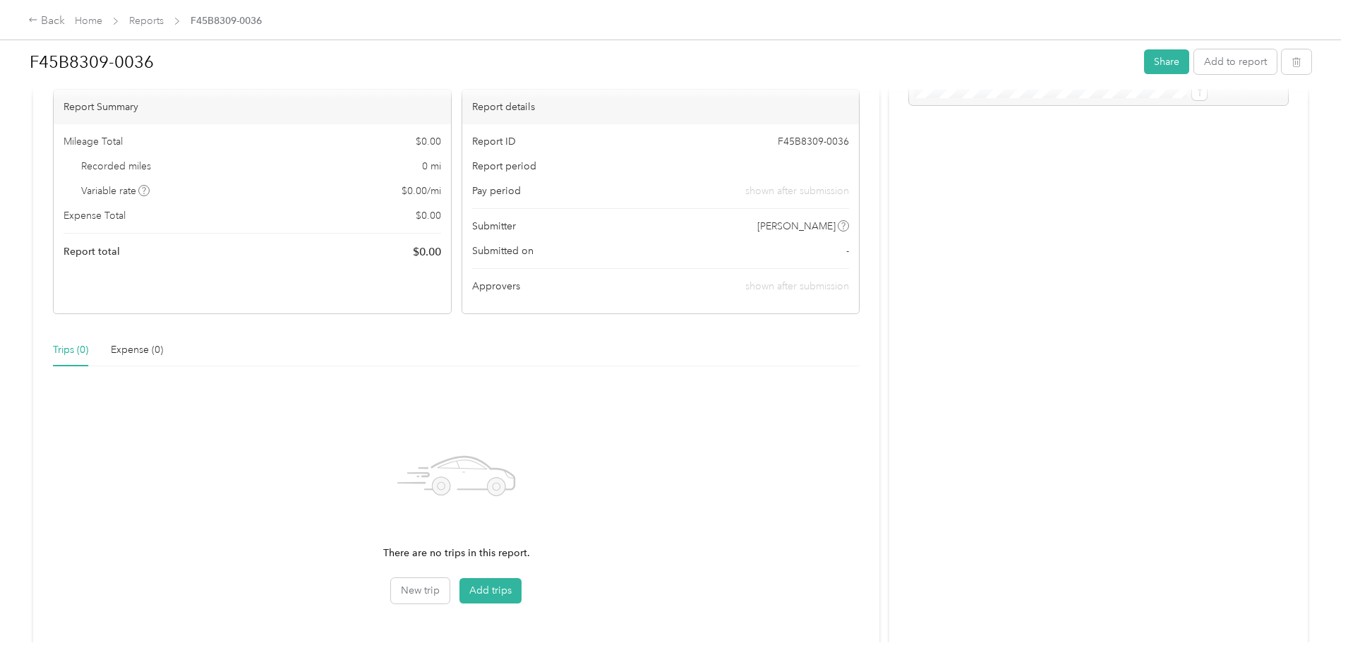
click at [522, 606] on div "There are no trips in this report. New trip Add trips" at bounding box center [456, 511] width 807 height 266
click at [522, 589] on button "Add trips" at bounding box center [490, 590] width 62 height 25
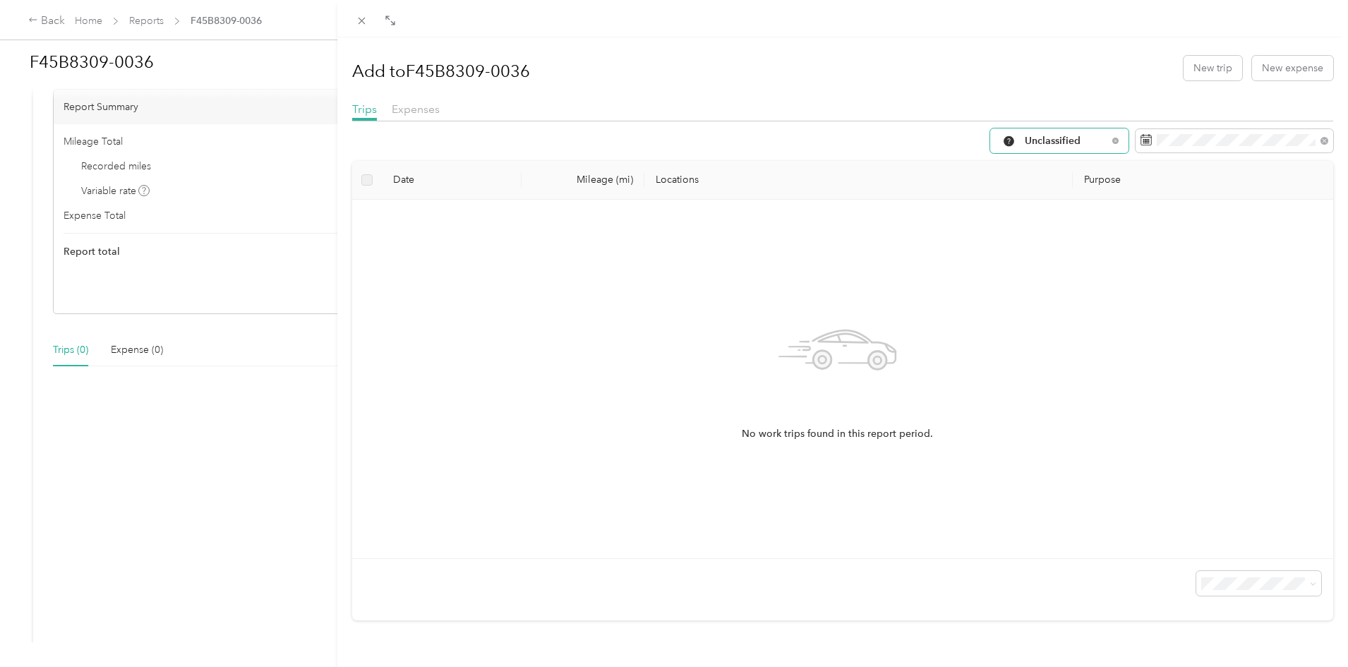
click at [1059, 143] on span "Unclassified" at bounding box center [1066, 141] width 83 height 10
click at [1006, 216] on icon at bounding box center [998, 213] width 18 height 11
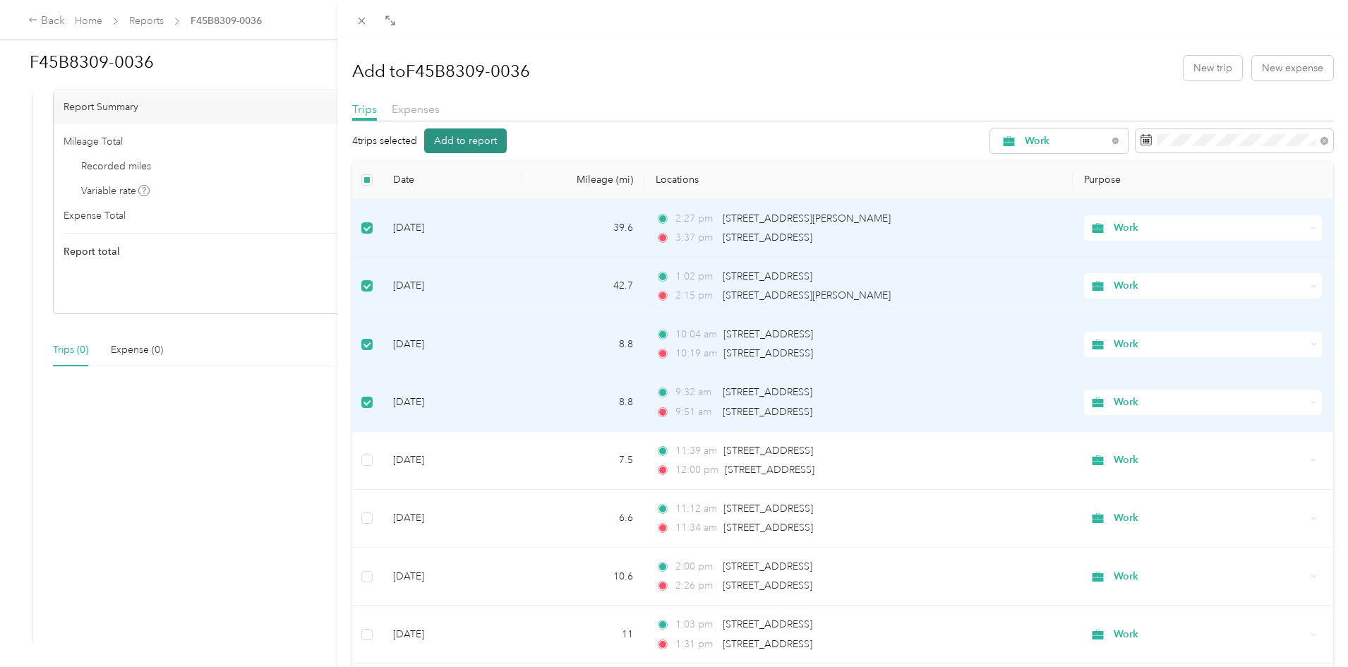
click at [471, 136] on button "Add to report" at bounding box center [465, 140] width 83 height 25
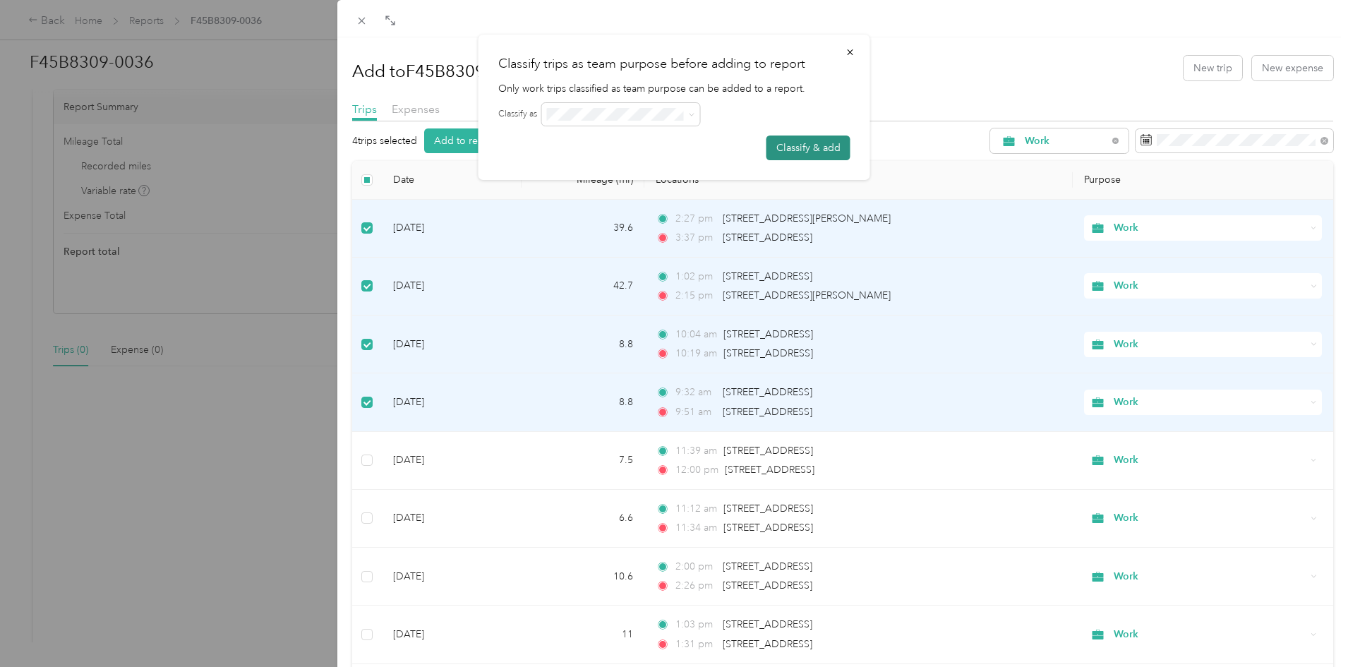
click at [794, 147] on button "Classify & add" at bounding box center [808, 148] width 84 height 25
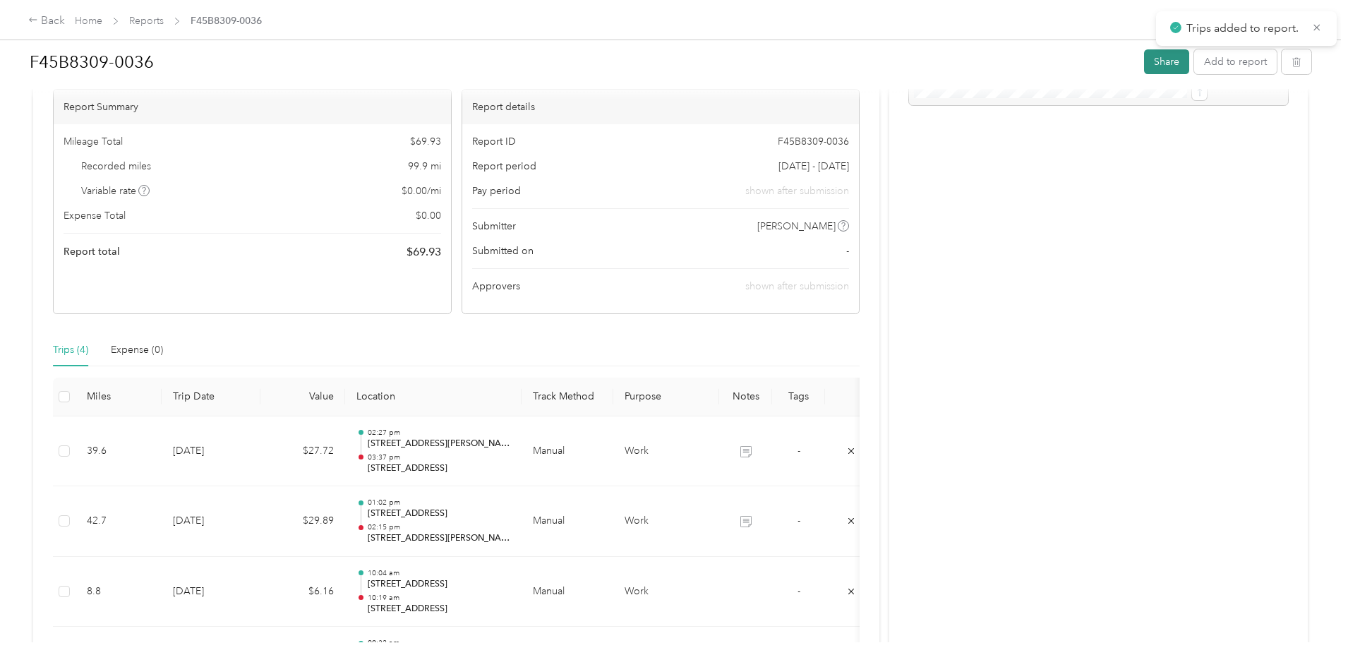
click at [1144, 65] on button "Share" at bounding box center [1166, 61] width 45 height 25
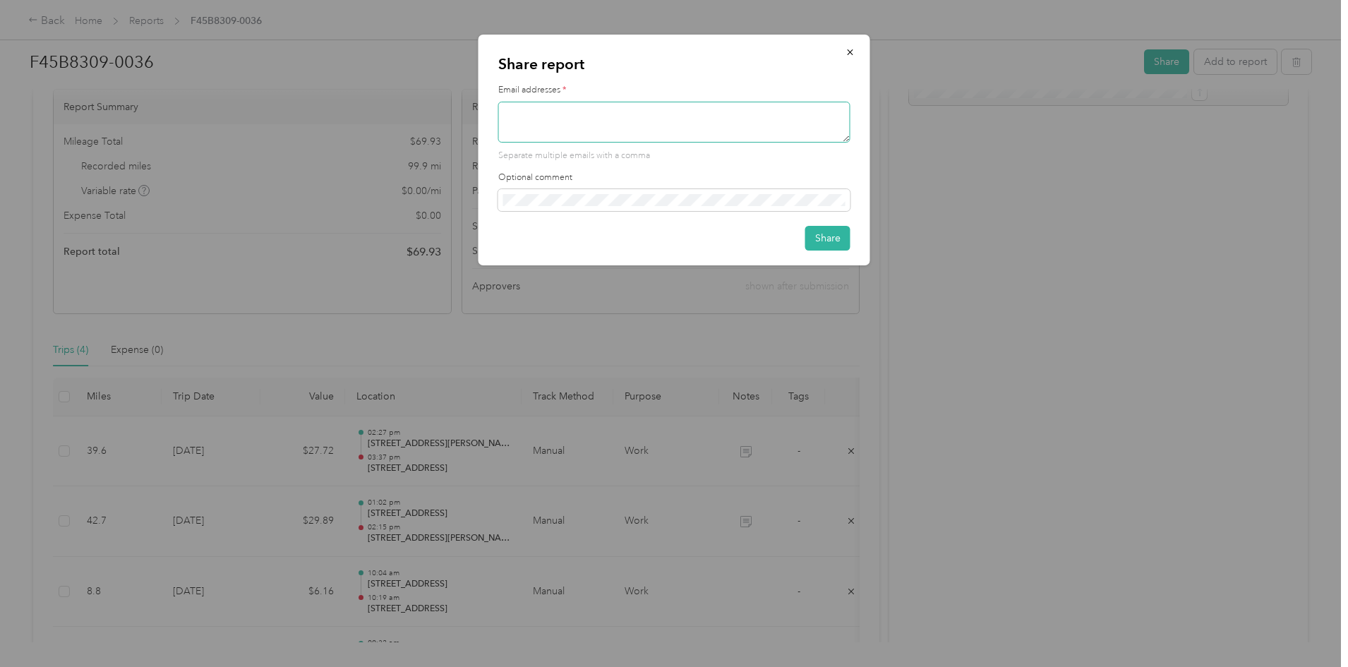
click at [633, 102] on textarea at bounding box center [674, 122] width 352 height 41
type textarea "[PERSON_NAME][EMAIL_ADDRESS][PERSON_NAME][DOMAIN_NAME]"
click at [841, 234] on button "Share" at bounding box center [827, 238] width 45 height 25
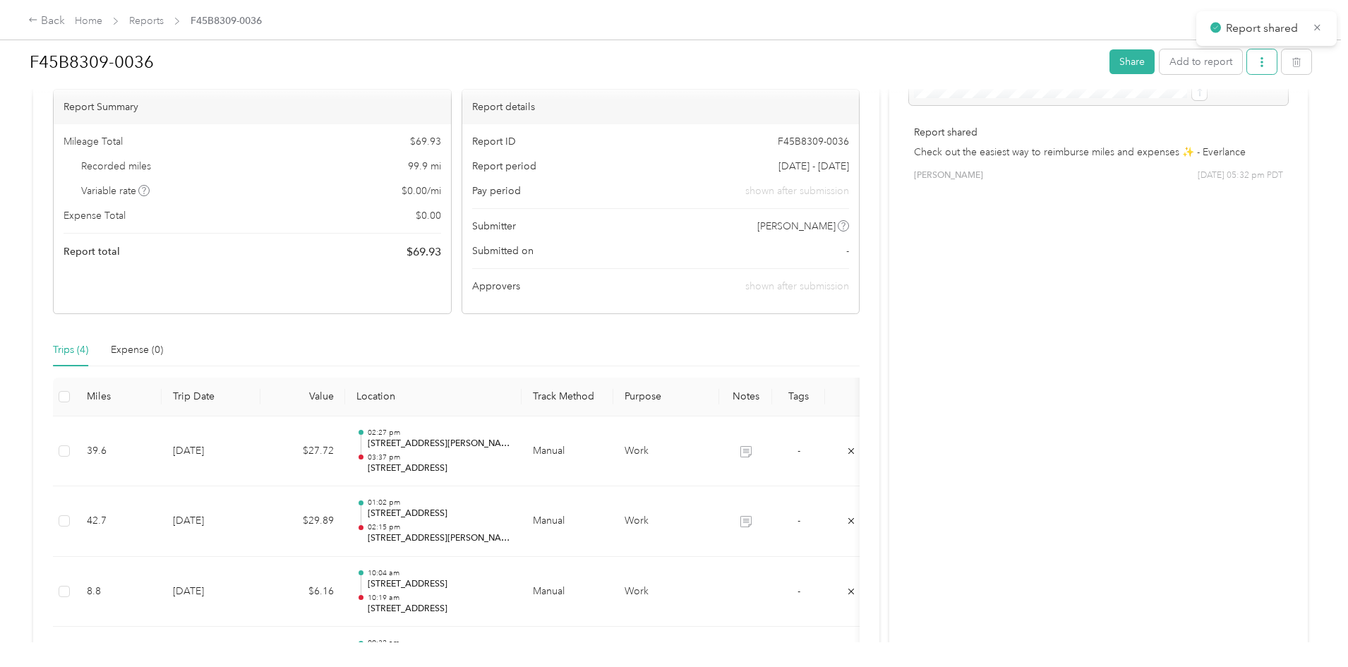
click at [1247, 64] on button "button" at bounding box center [1262, 61] width 30 height 25
click at [1110, 114] on span "Download" at bounding box center [1106, 114] width 47 height 15
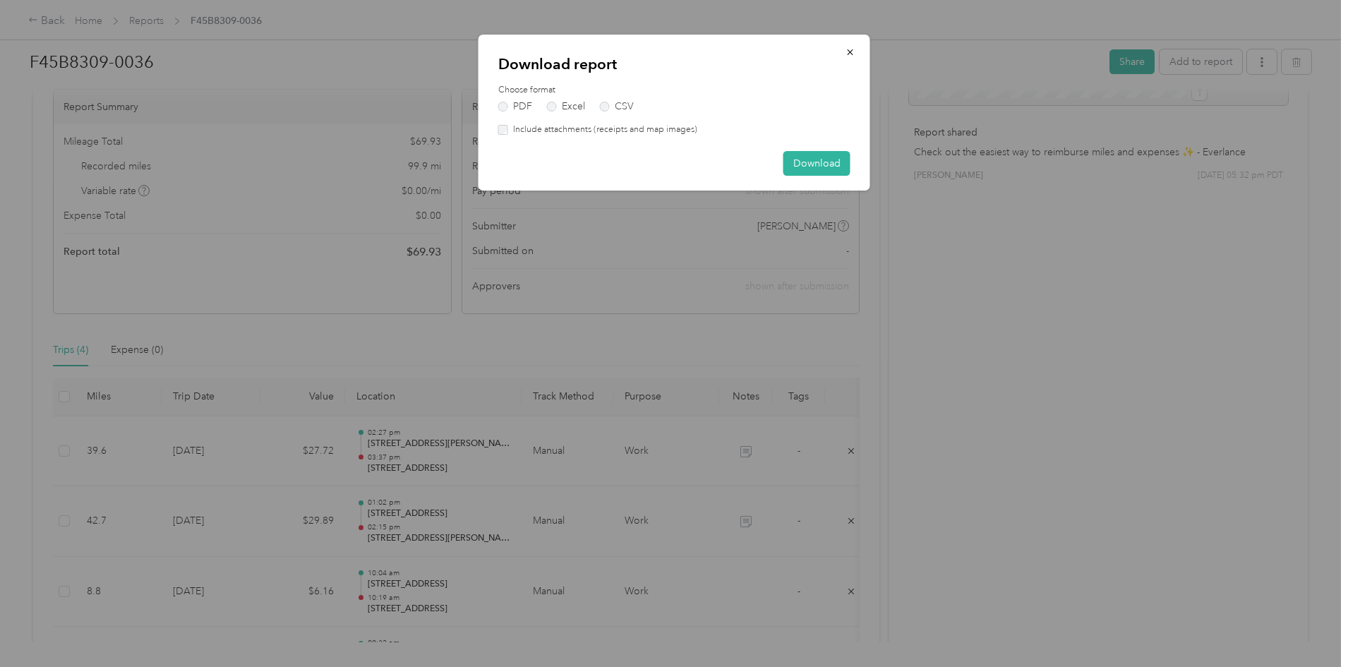
click at [685, 127] on label "Include attachments (receipts and map images)" at bounding box center [602, 130] width 189 height 13
click at [825, 167] on button "Download" at bounding box center [816, 163] width 67 height 25
